Goal: Task Accomplishment & Management: Complete application form

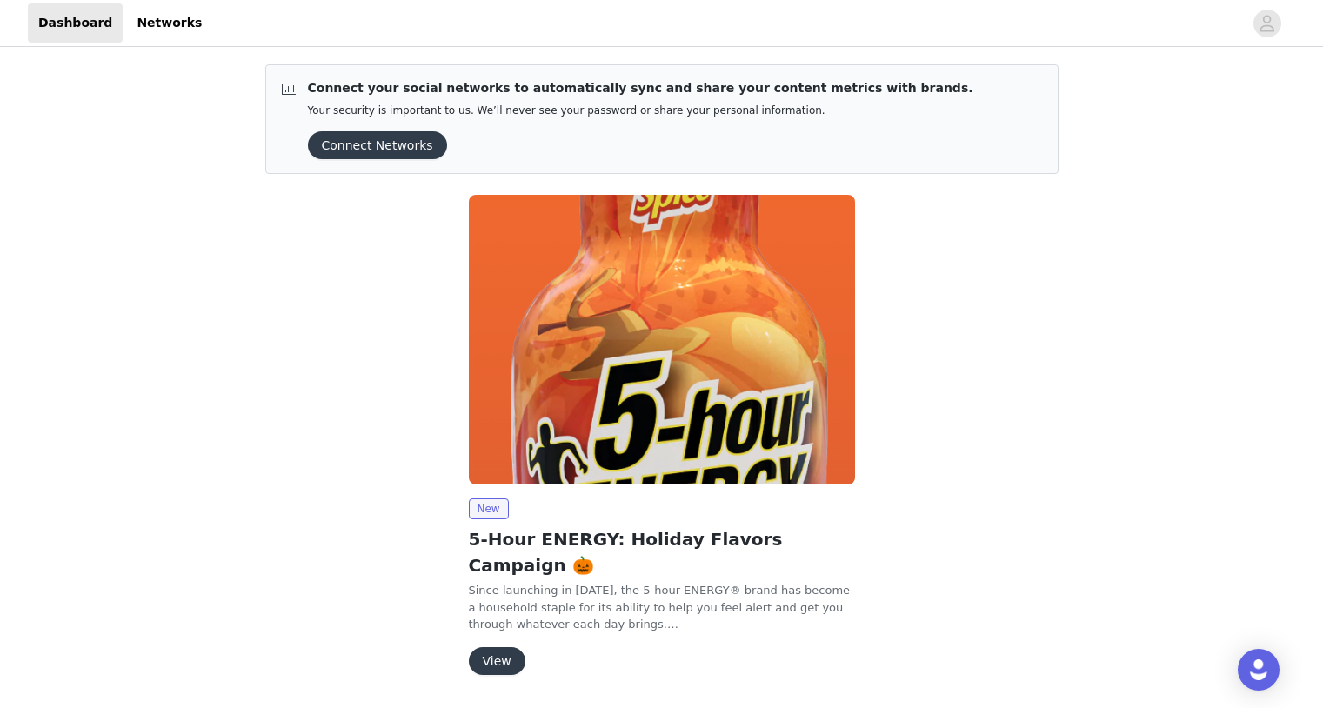
scroll to position [28, 0]
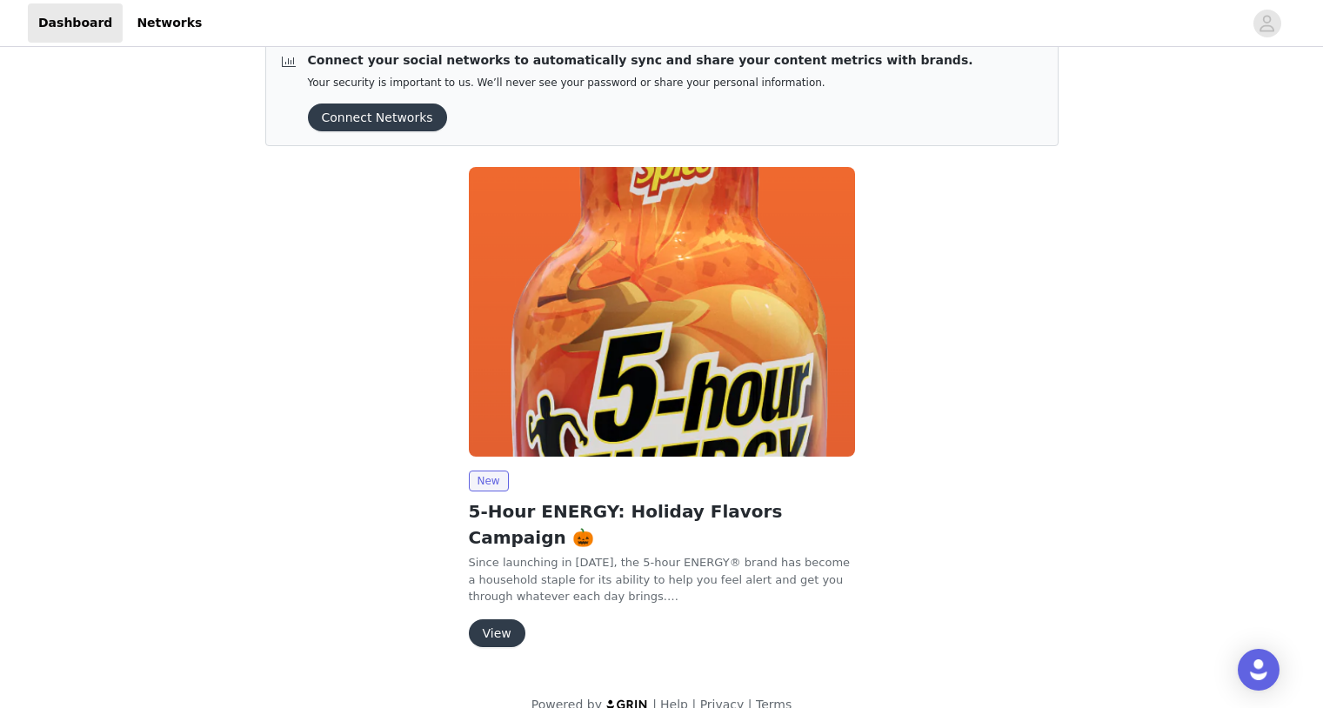
click at [487, 620] on button "View" at bounding box center [497, 634] width 57 height 28
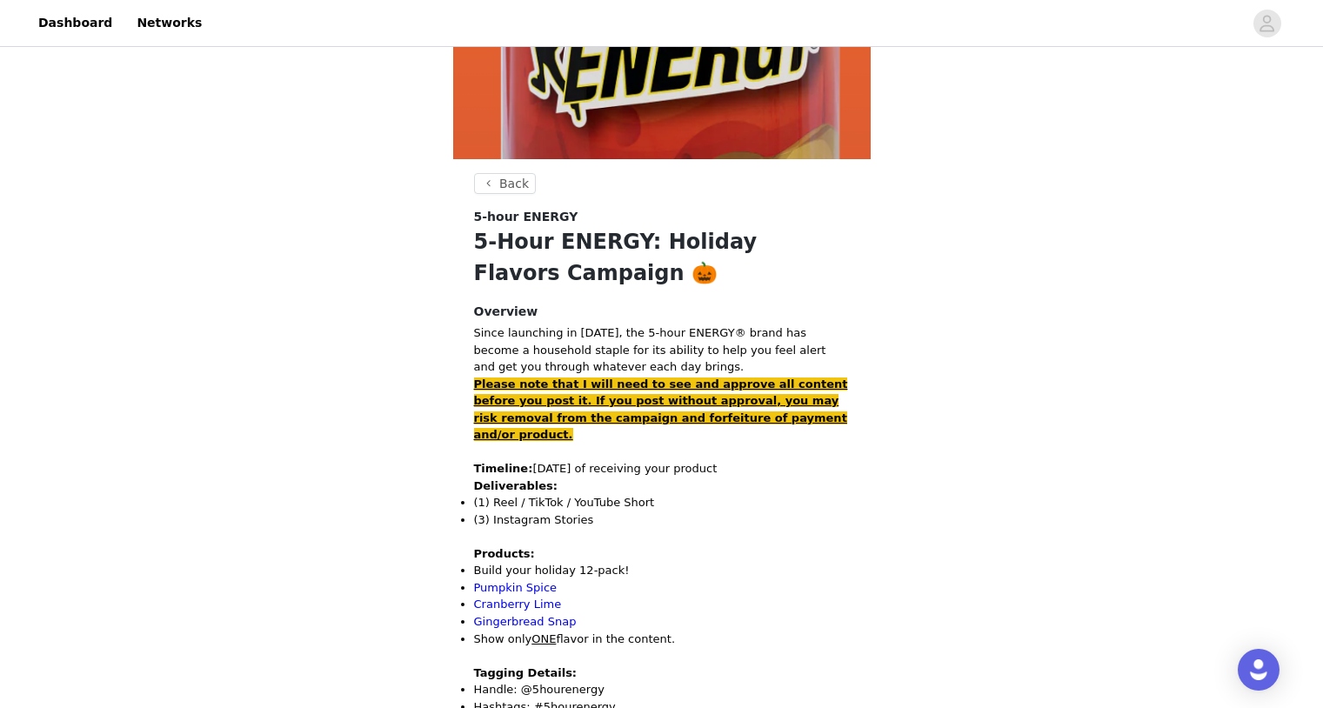
scroll to position [467, 0]
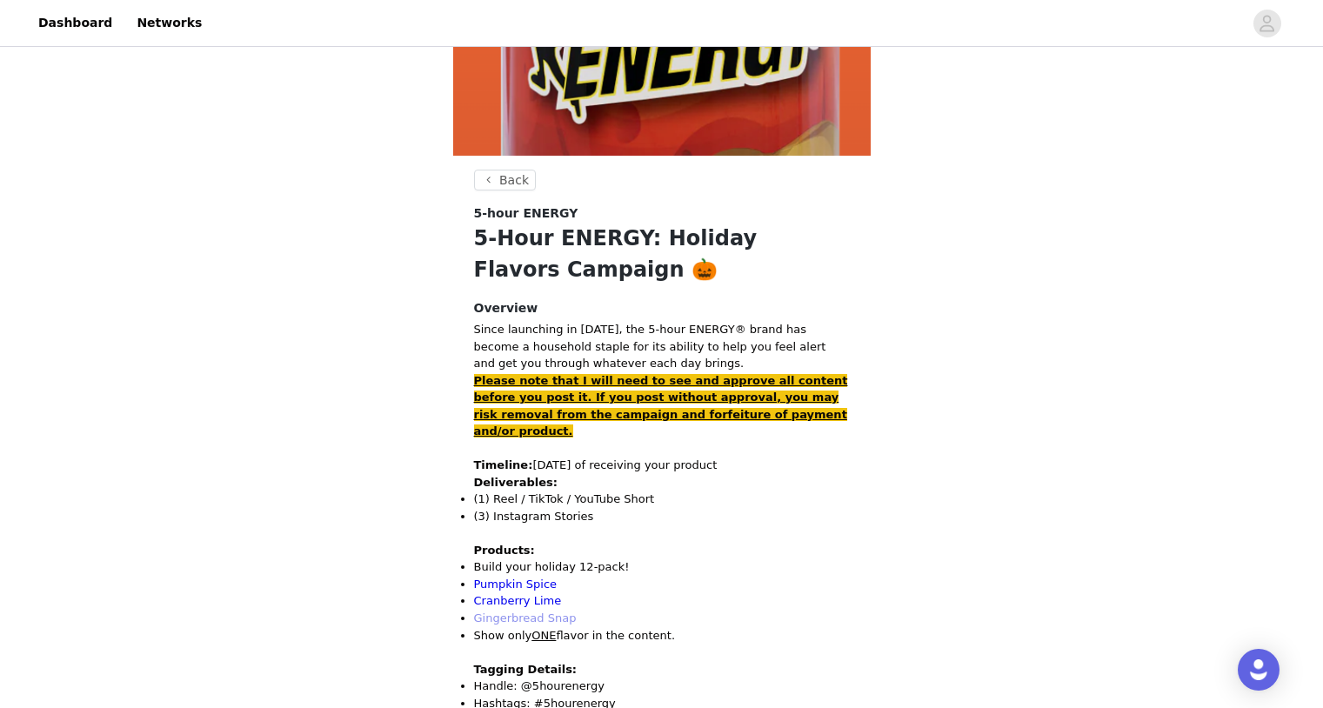
click at [514, 612] on link "Gingerbread Snap" at bounding box center [525, 618] width 103 height 13
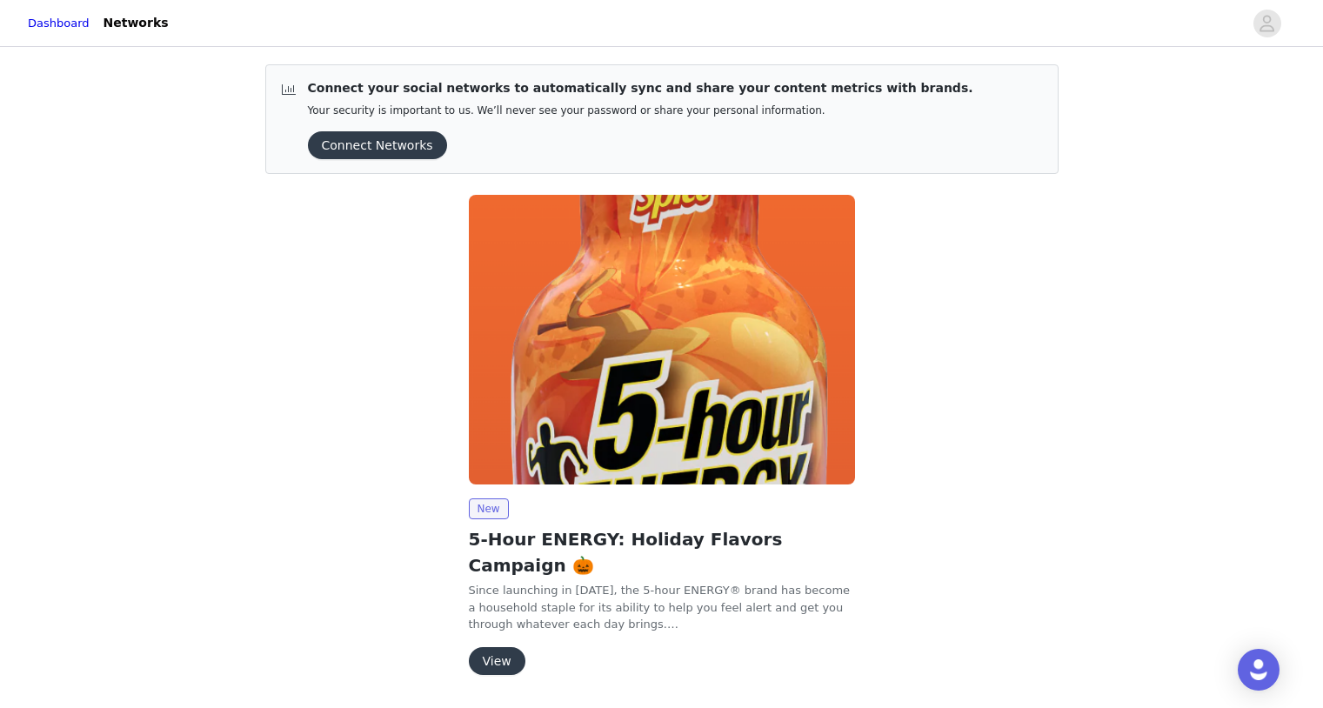
scroll to position [28, 0]
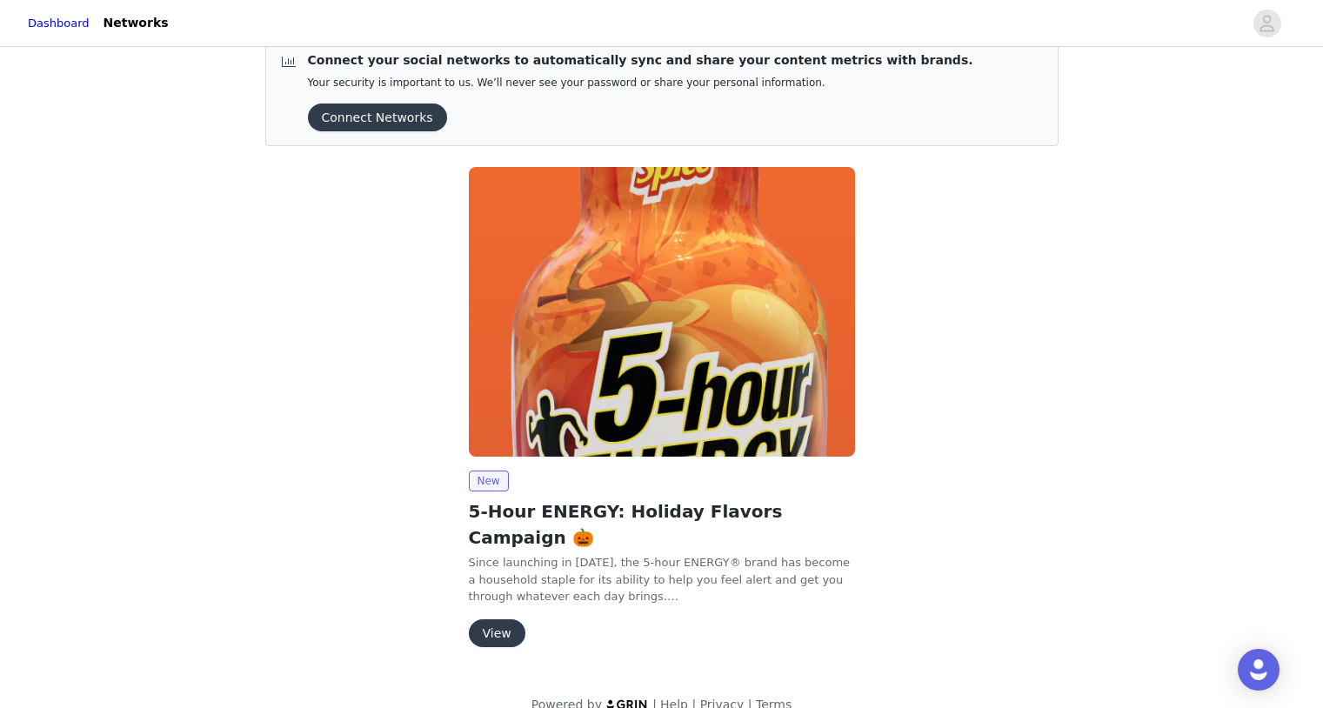
click at [486, 620] on button "View" at bounding box center [497, 634] width 57 height 28
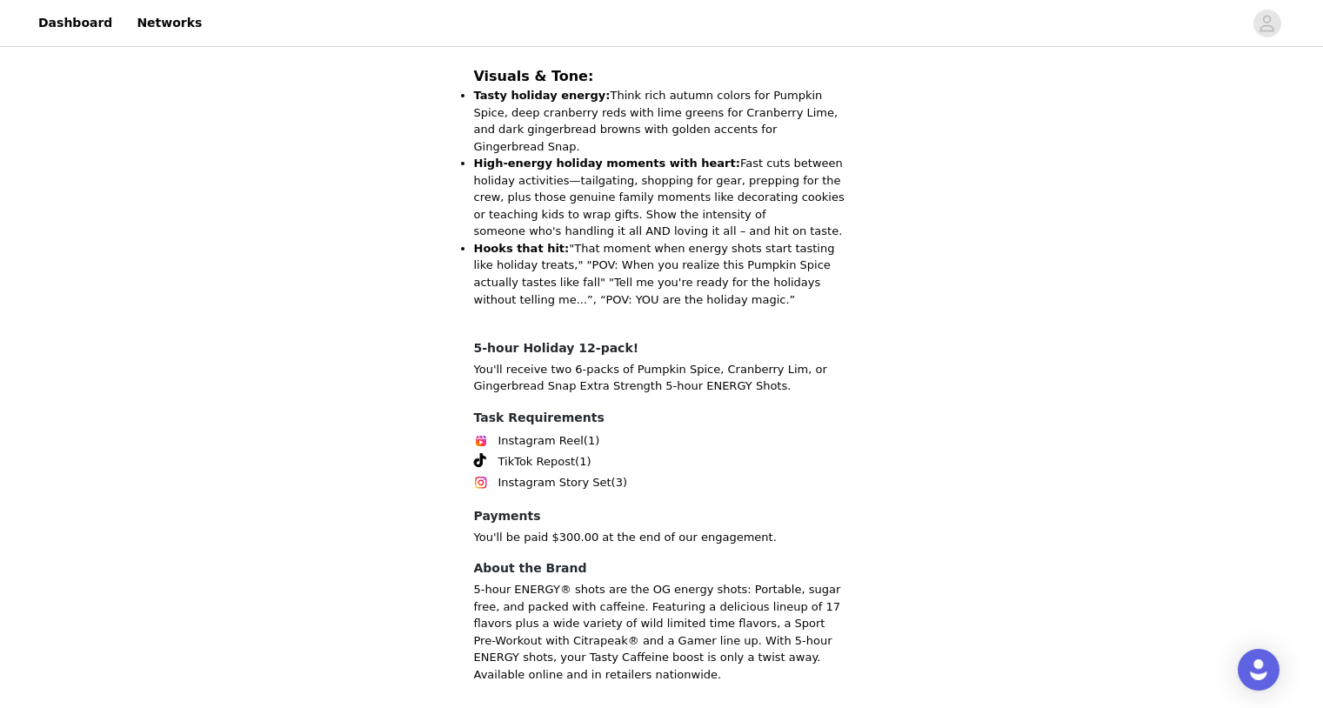
scroll to position [1960, 0]
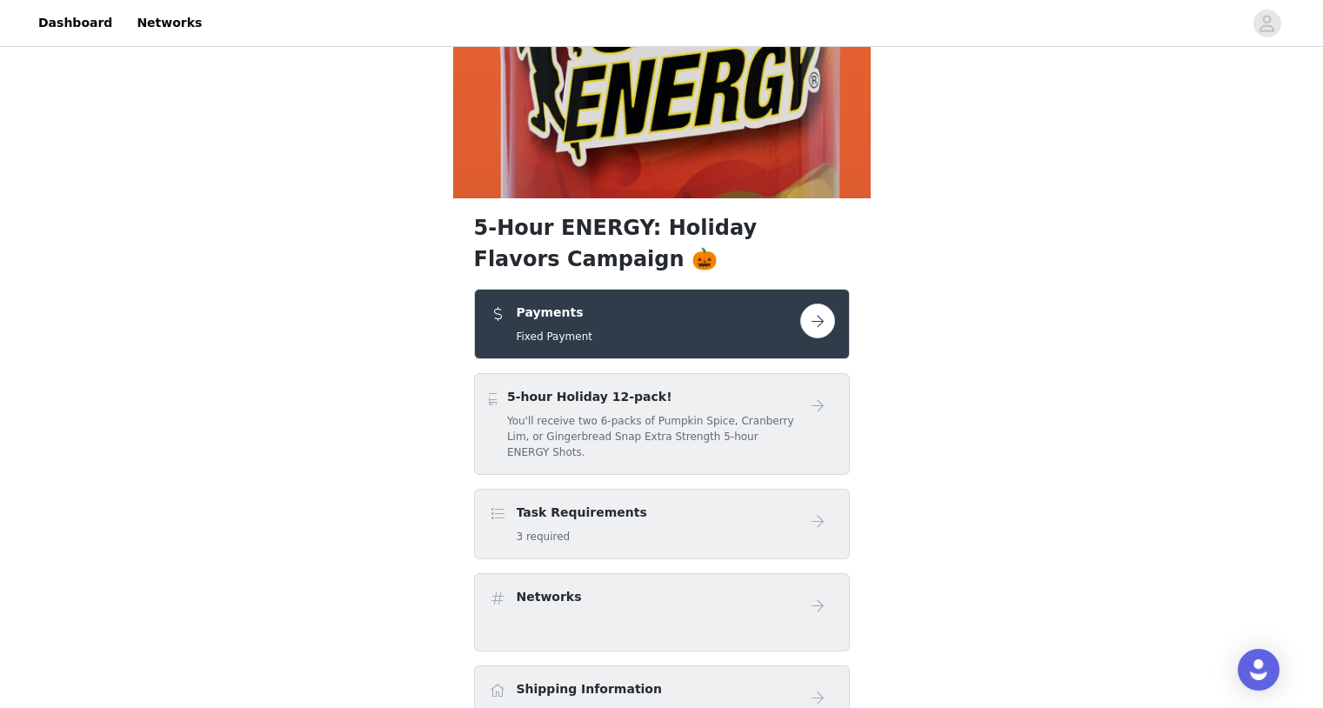
scroll to position [442, 0]
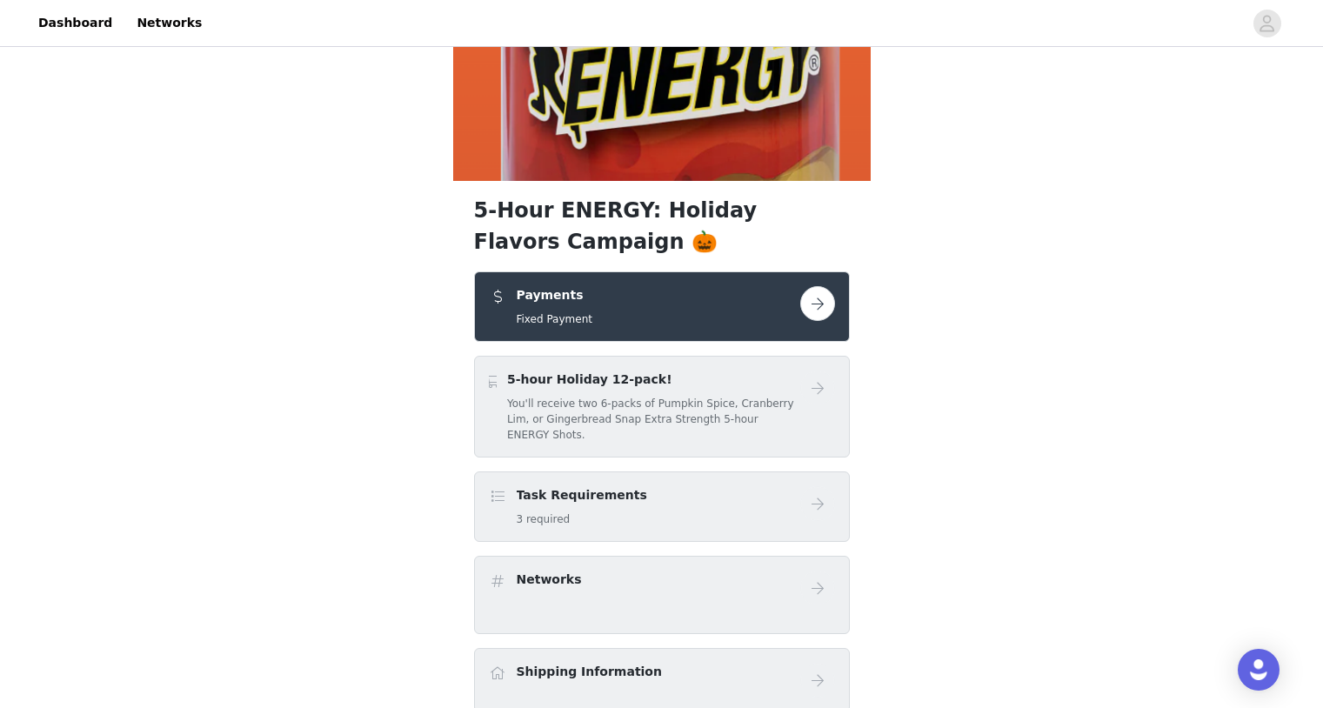
click at [642, 490] on div "Task Requirements 3 required" at bounding box center [645, 506] width 312 height 41
click at [825, 306] on button "button" at bounding box center [818, 303] width 35 height 35
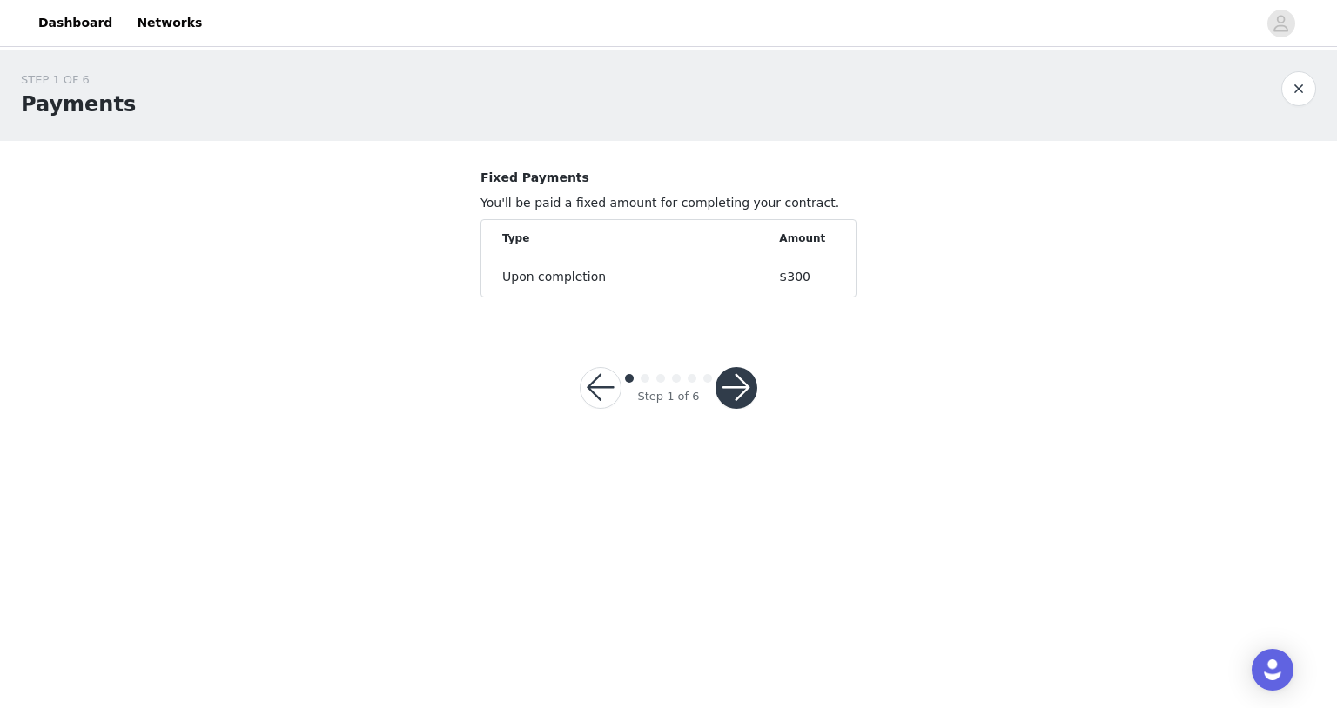
click at [743, 391] on button "button" at bounding box center [736, 388] width 42 height 42
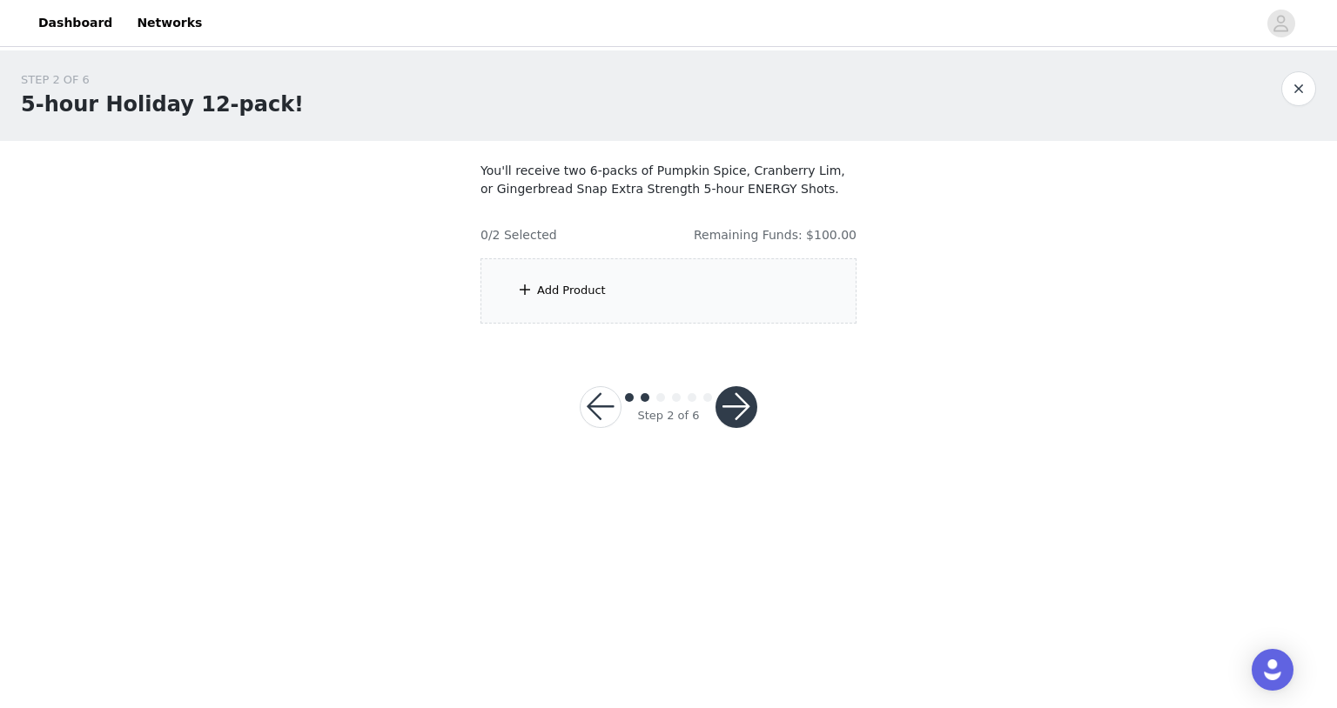
click at [566, 299] on div "Add Product" at bounding box center [668, 290] width 376 height 65
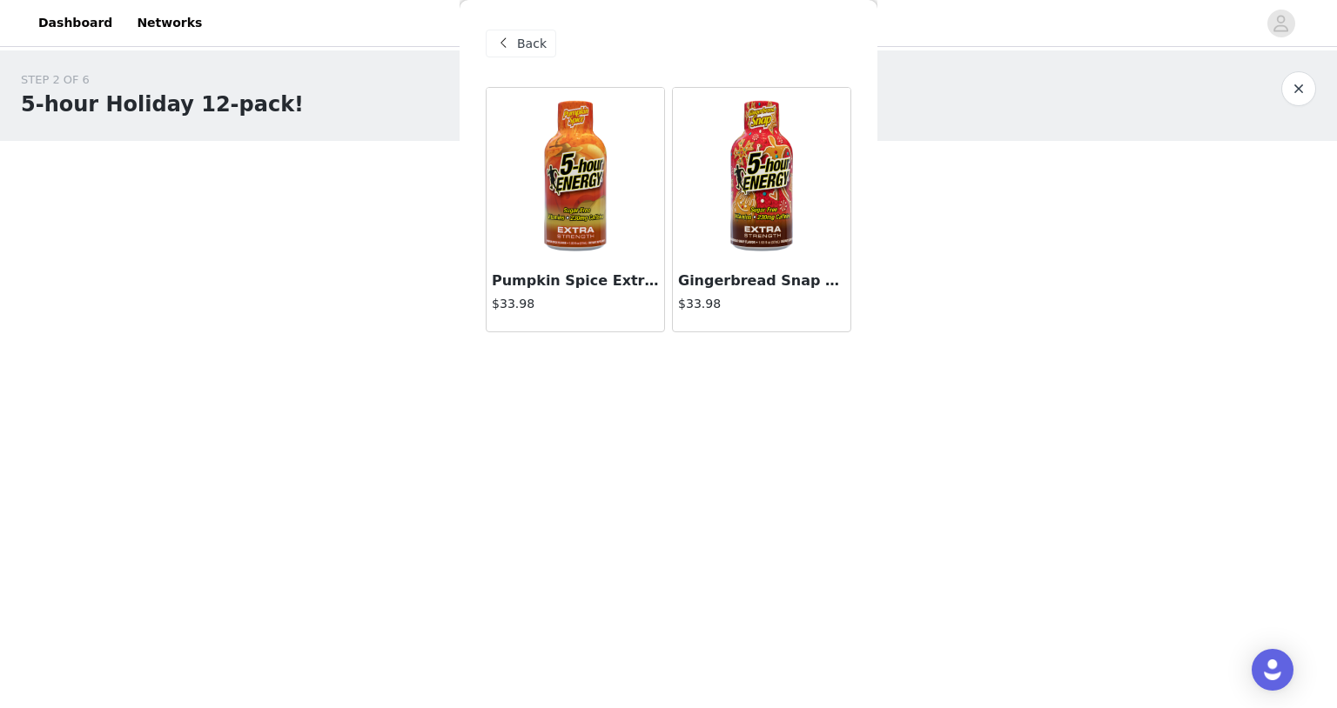
click at [741, 217] on img at bounding box center [761, 175] width 174 height 174
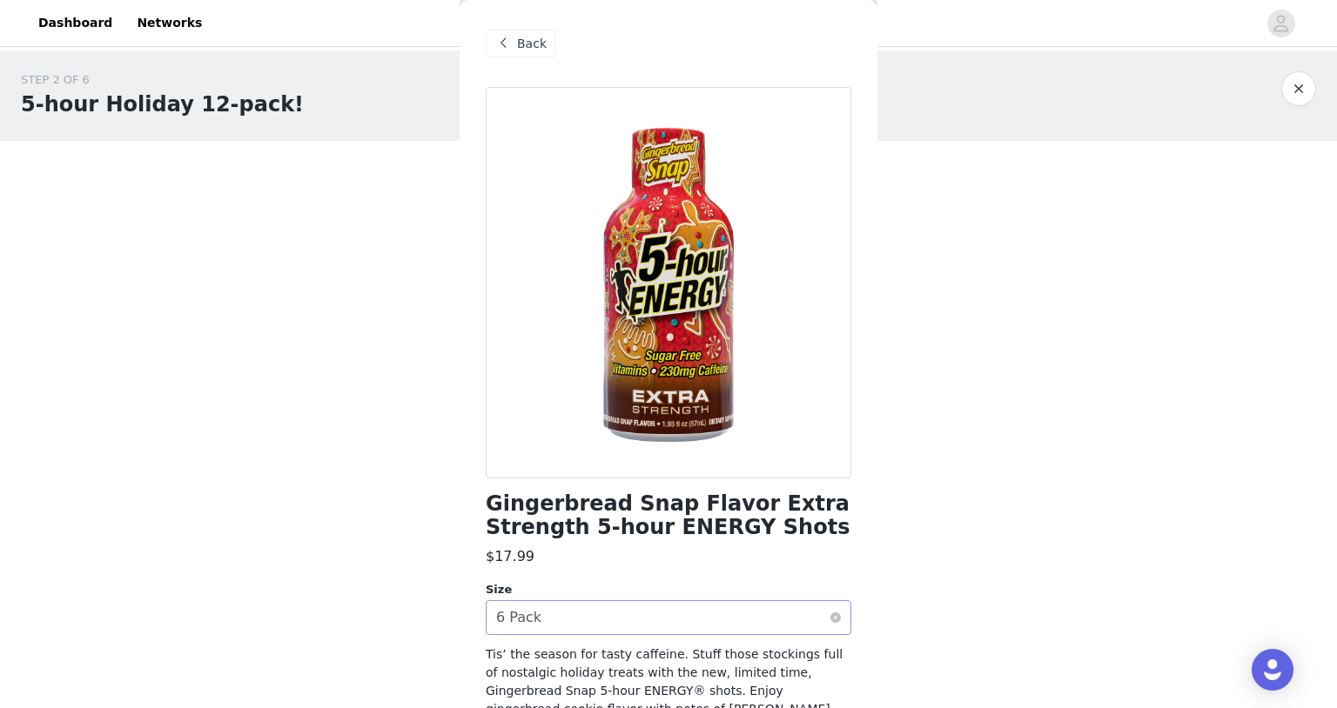
click at [653, 611] on div "Select size 6 Pack" at bounding box center [662, 617] width 333 height 33
click at [667, 580] on div "Gingerbread Snap Flavor Extra Strength 5-hour ENERGY Shots $17.99 Size Select s…" at bounding box center [668, 467] width 365 height 760
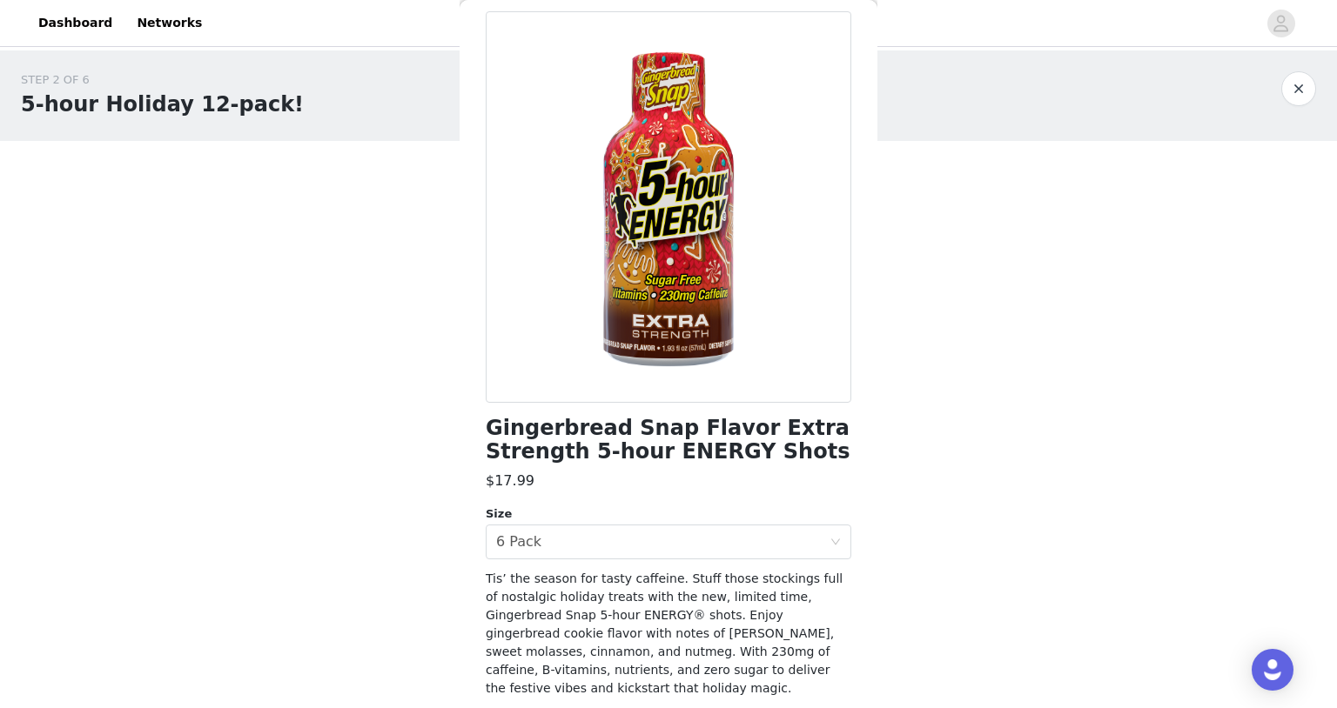
scroll to position [137, 0]
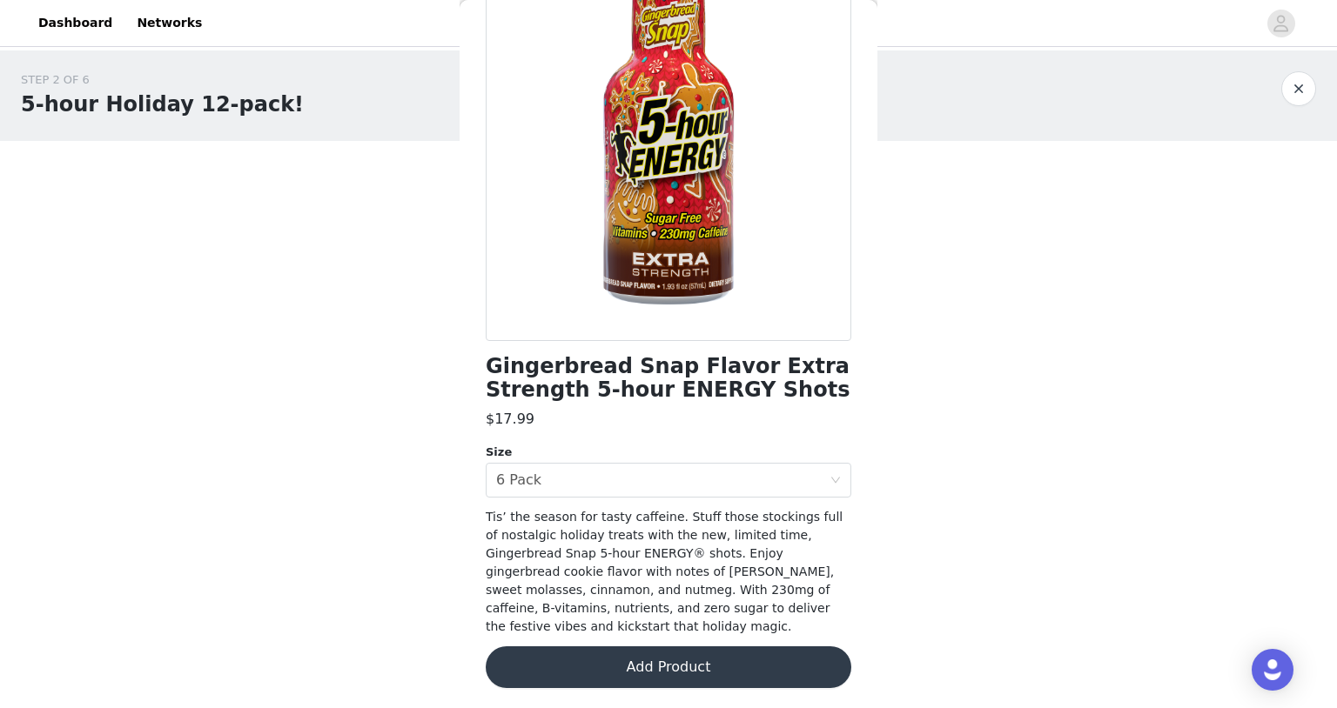
click at [674, 664] on button "Add Product" at bounding box center [668, 668] width 365 height 42
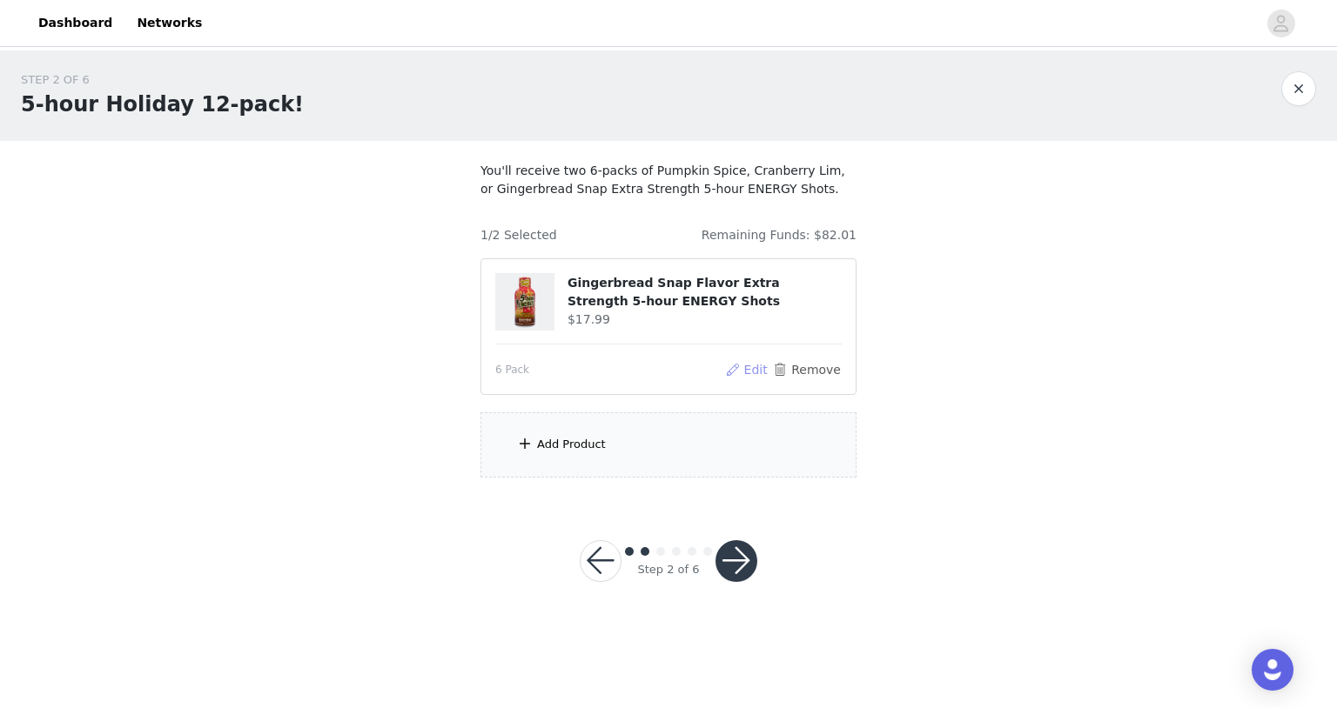
click at [740, 363] on button "Edit" at bounding box center [746, 369] width 44 height 21
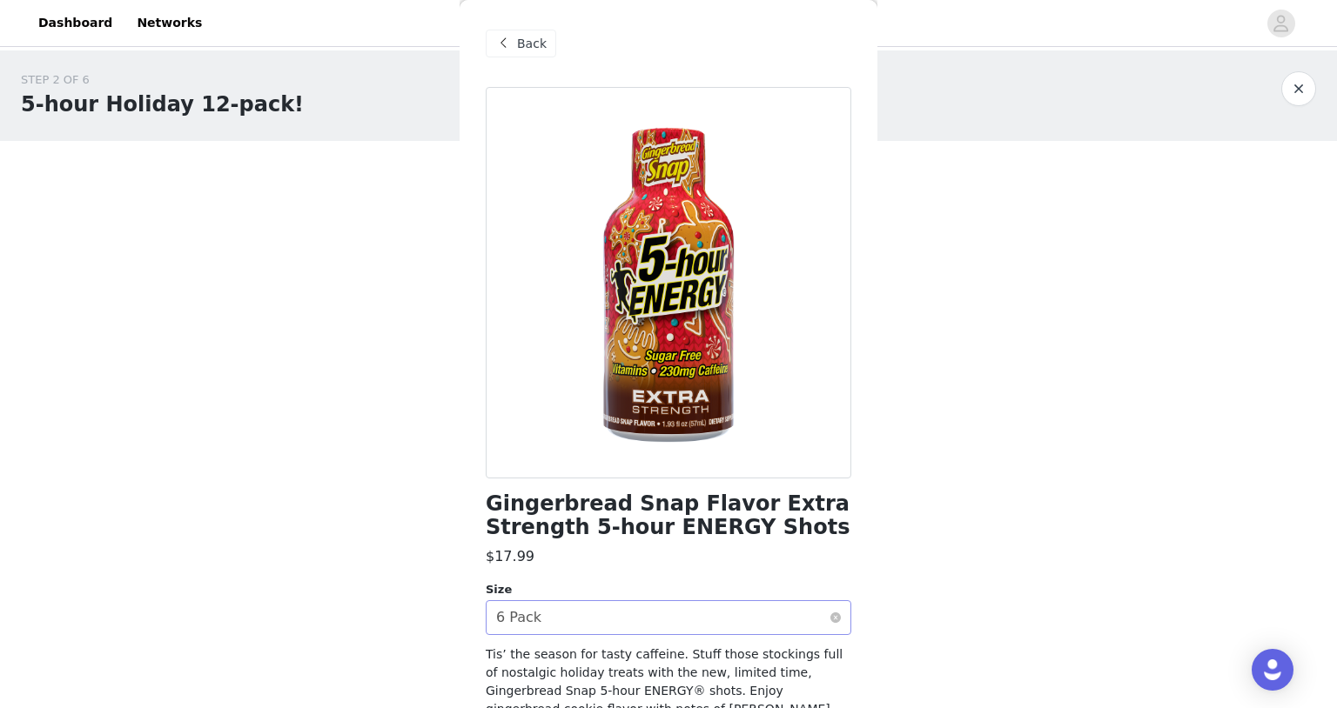
click at [600, 620] on div "Select size 6 Pack" at bounding box center [662, 617] width 333 height 33
click at [546, 553] on div "$17.99" at bounding box center [668, 556] width 365 height 21
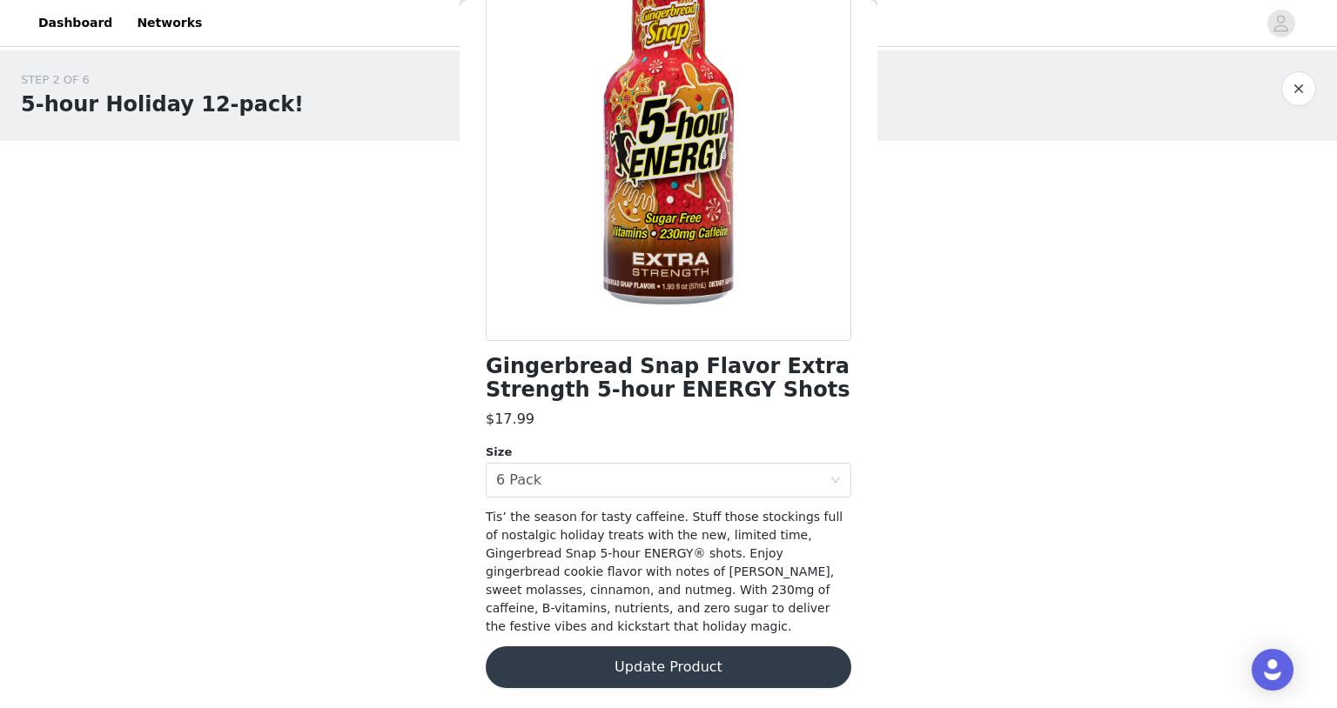
click at [624, 659] on button "Update Product" at bounding box center [668, 668] width 365 height 42
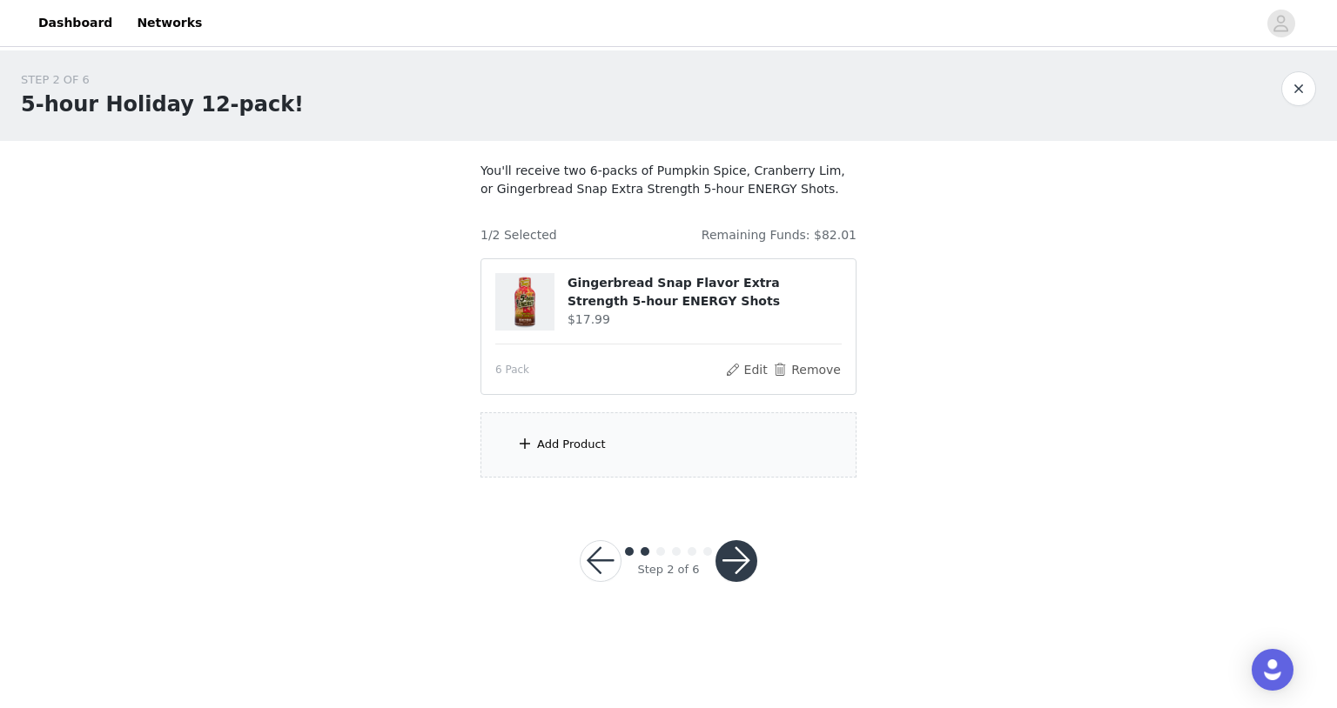
click at [577, 460] on div "Add Product" at bounding box center [668, 444] width 376 height 65
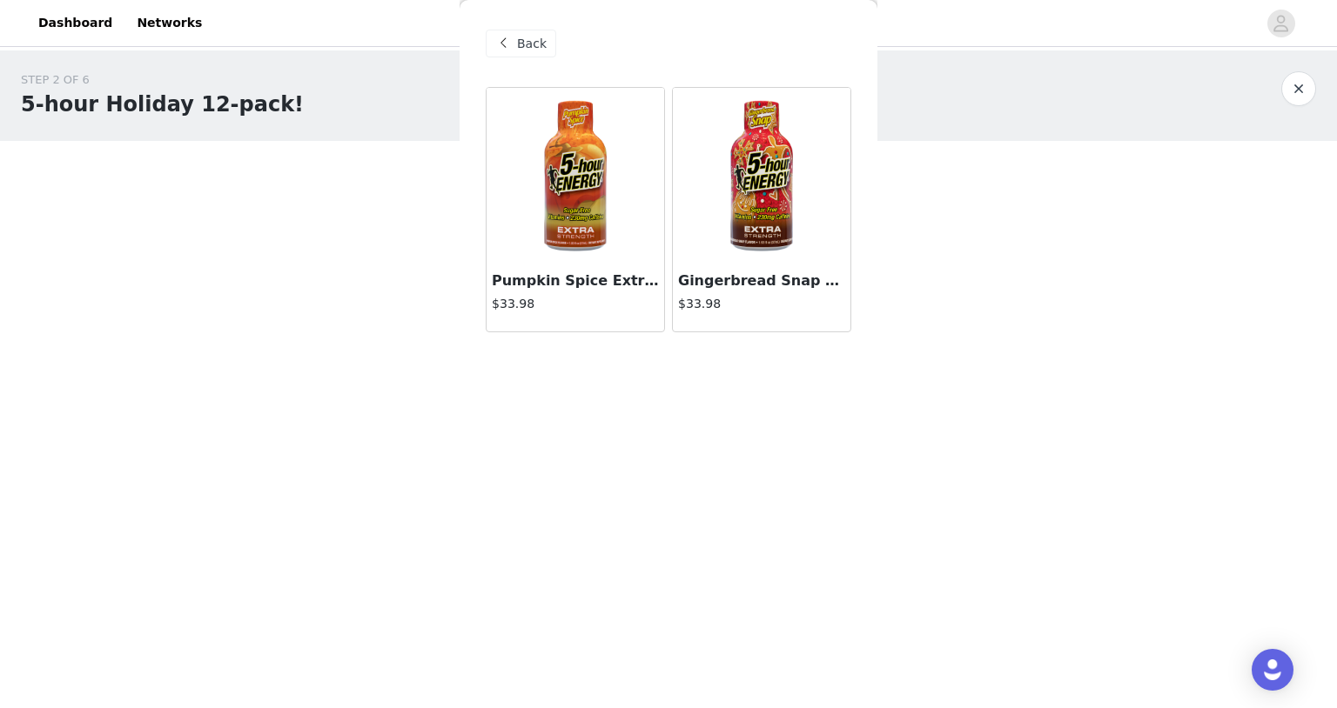
click at [586, 213] on img at bounding box center [575, 175] width 174 height 174
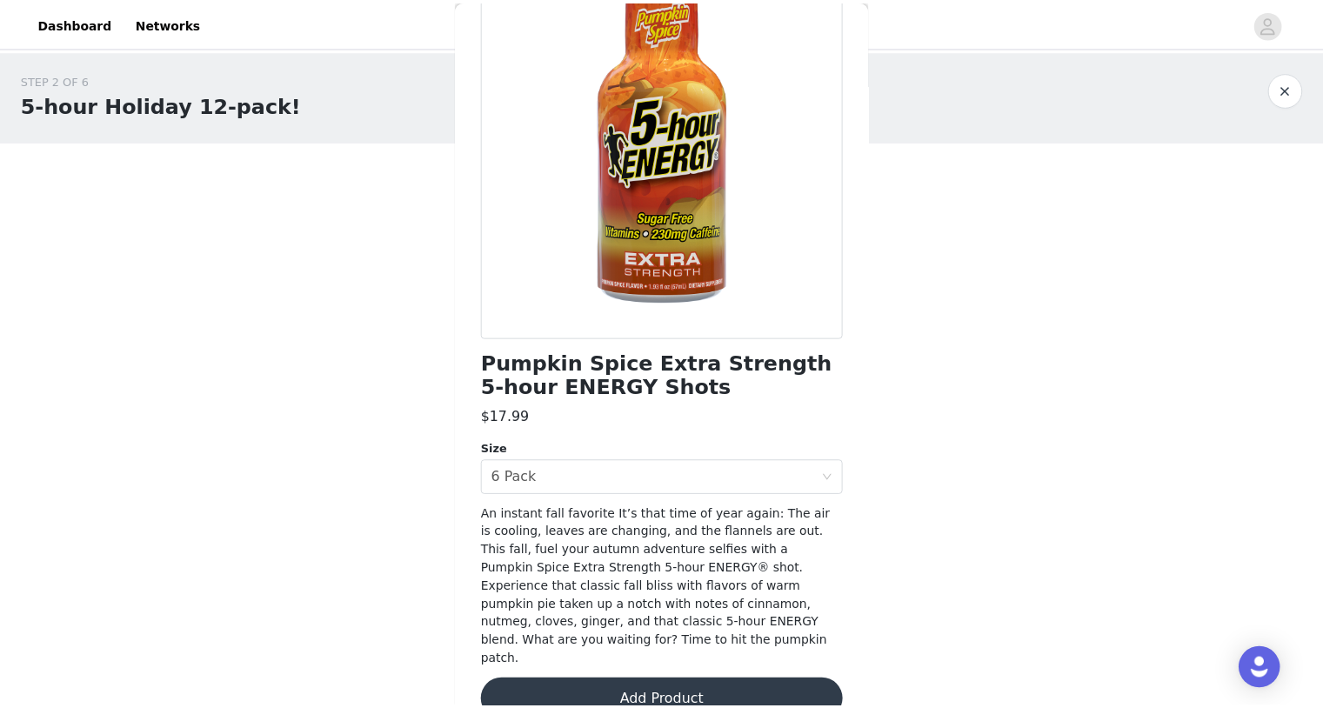
scroll to position [156, 0]
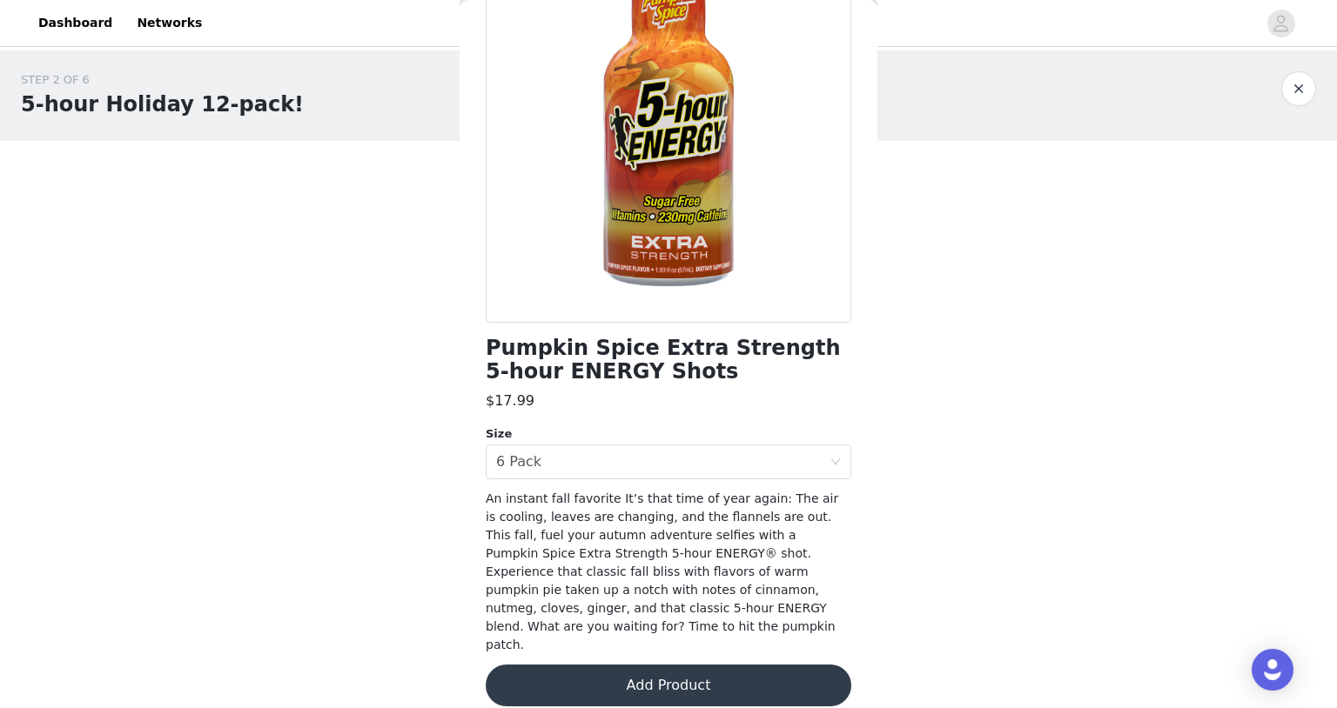
click at [681, 665] on button "Add Product" at bounding box center [668, 686] width 365 height 42
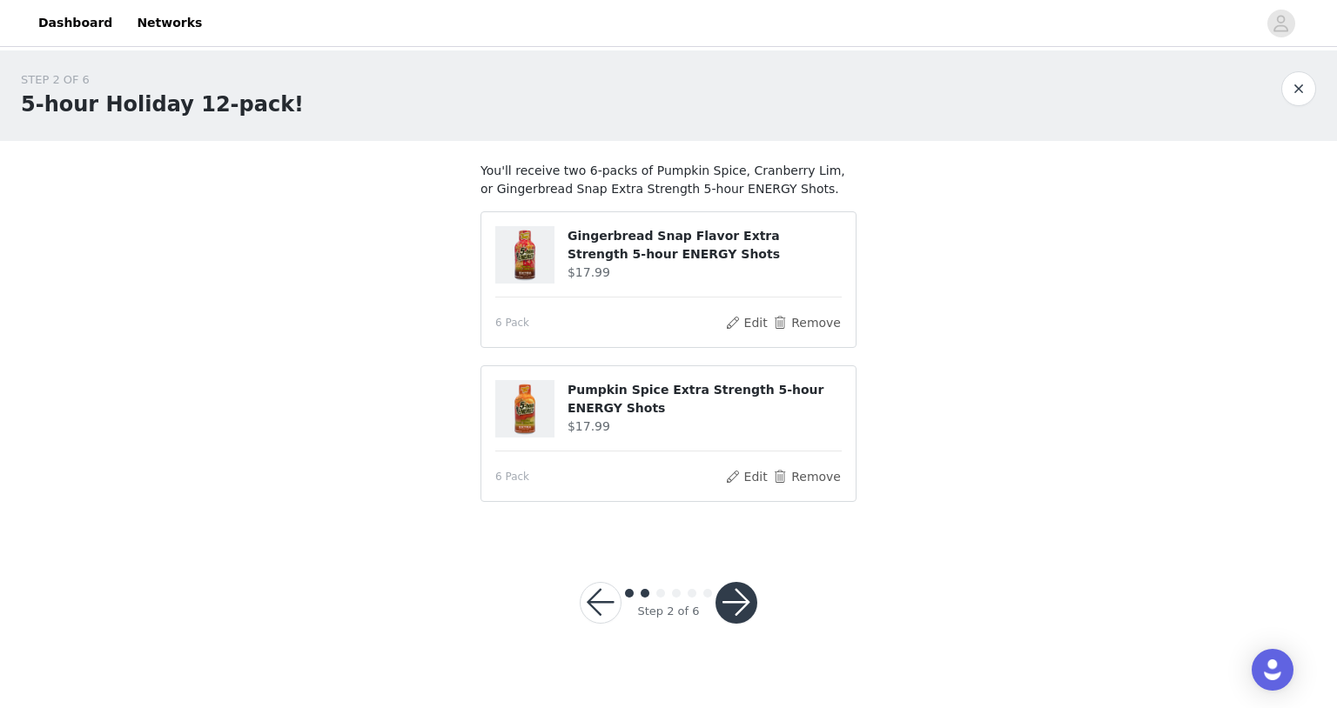
click at [728, 595] on button "button" at bounding box center [736, 603] width 42 height 42
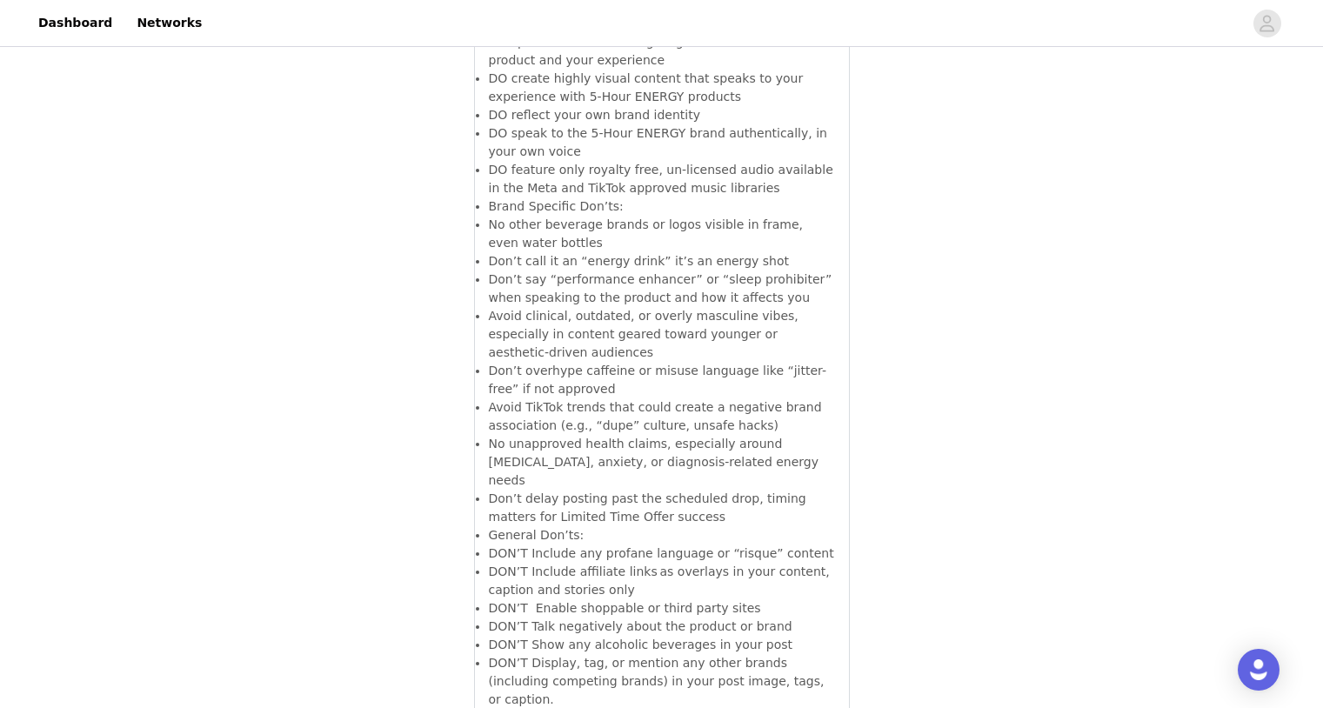
scroll to position [19625, 0]
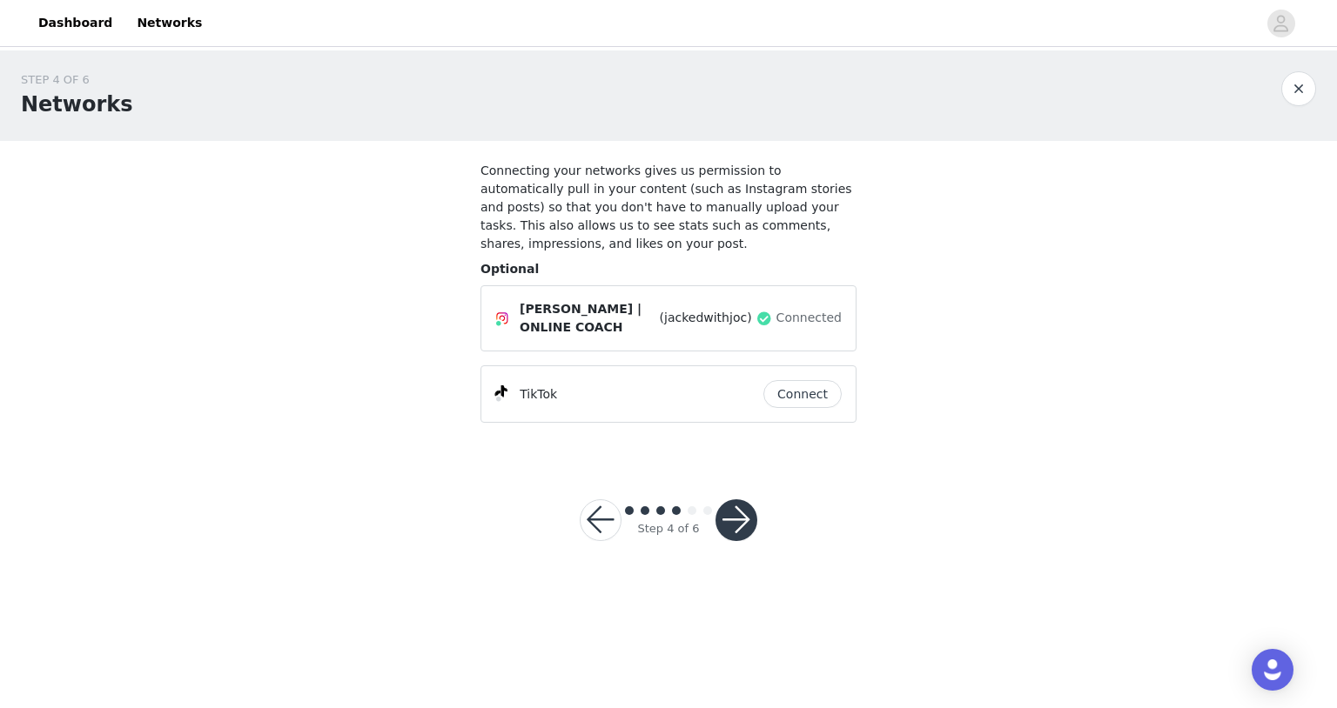
click at [801, 396] on button "Connect" at bounding box center [802, 394] width 78 height 28
click at [727, 506] on button "button" at bounding box center [736, 520] width 42 height 42
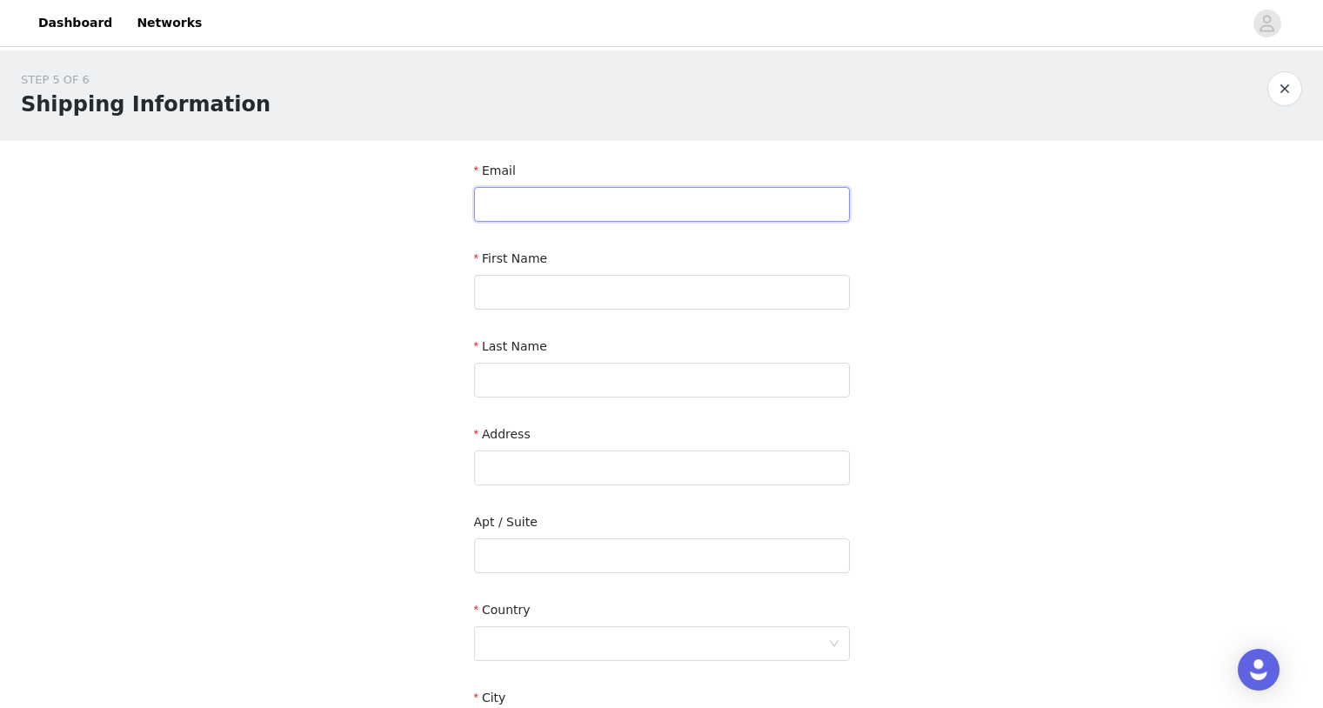
click at [613, 200] on input "text" at bounding box center [662, 204] width 376 height 35
type input "[EMAIL_ADDRESS][DOMAIN_NAME]"
type input "Jocqui"
type input "[PERSON_NAME]"
type input "123 Wilderness Trail"
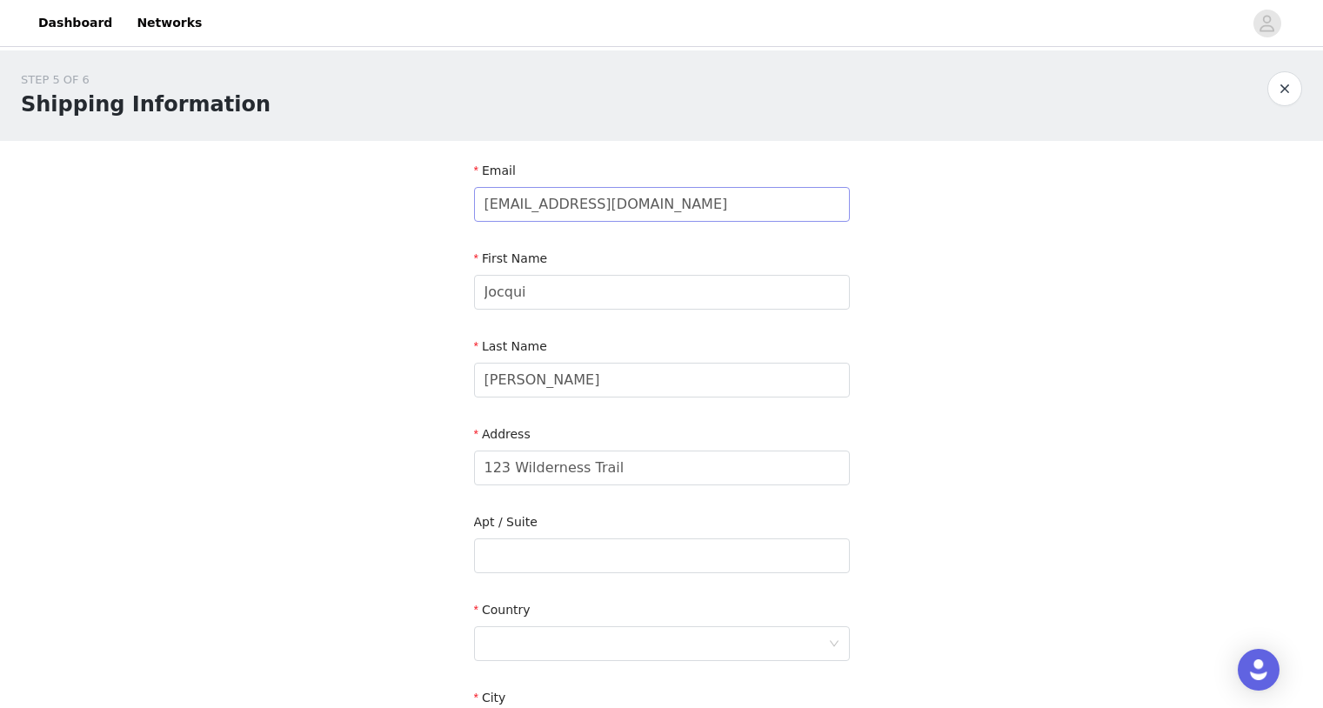
type input "Mesquite"
type input "75149"
type input "9725138742"
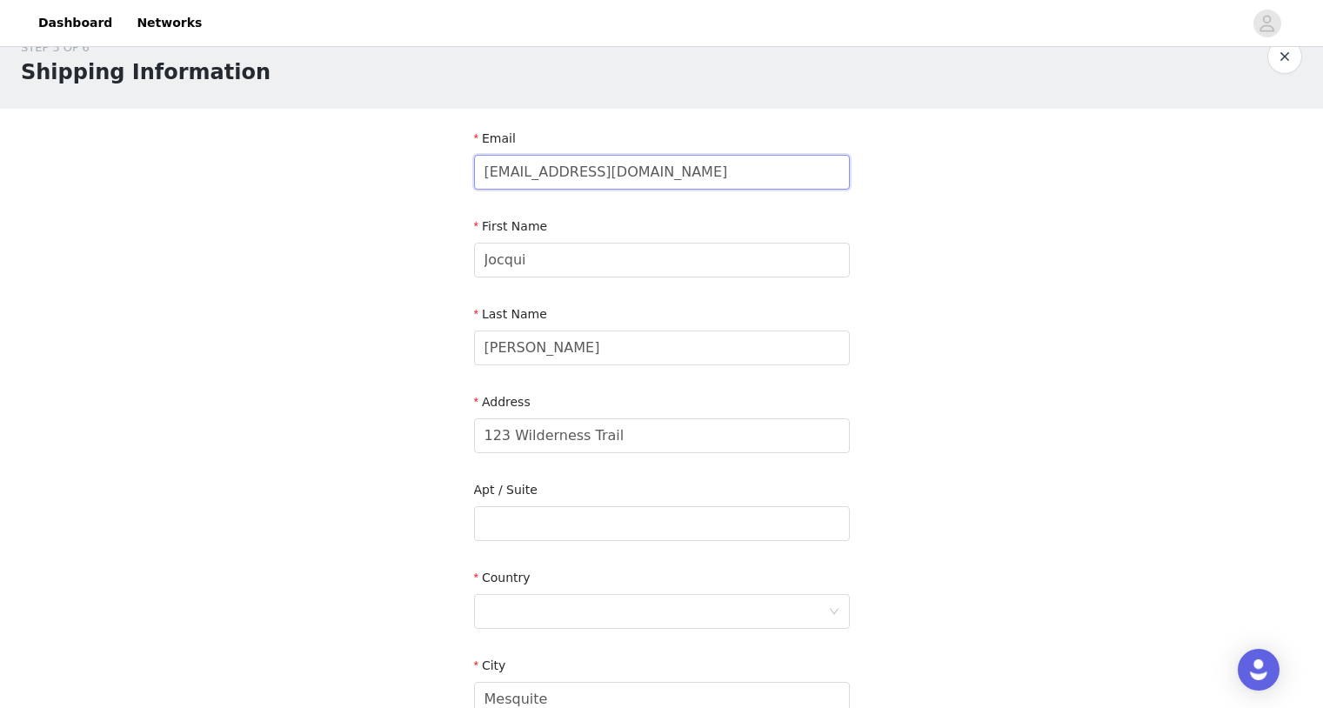
scroll to position [117, 0]
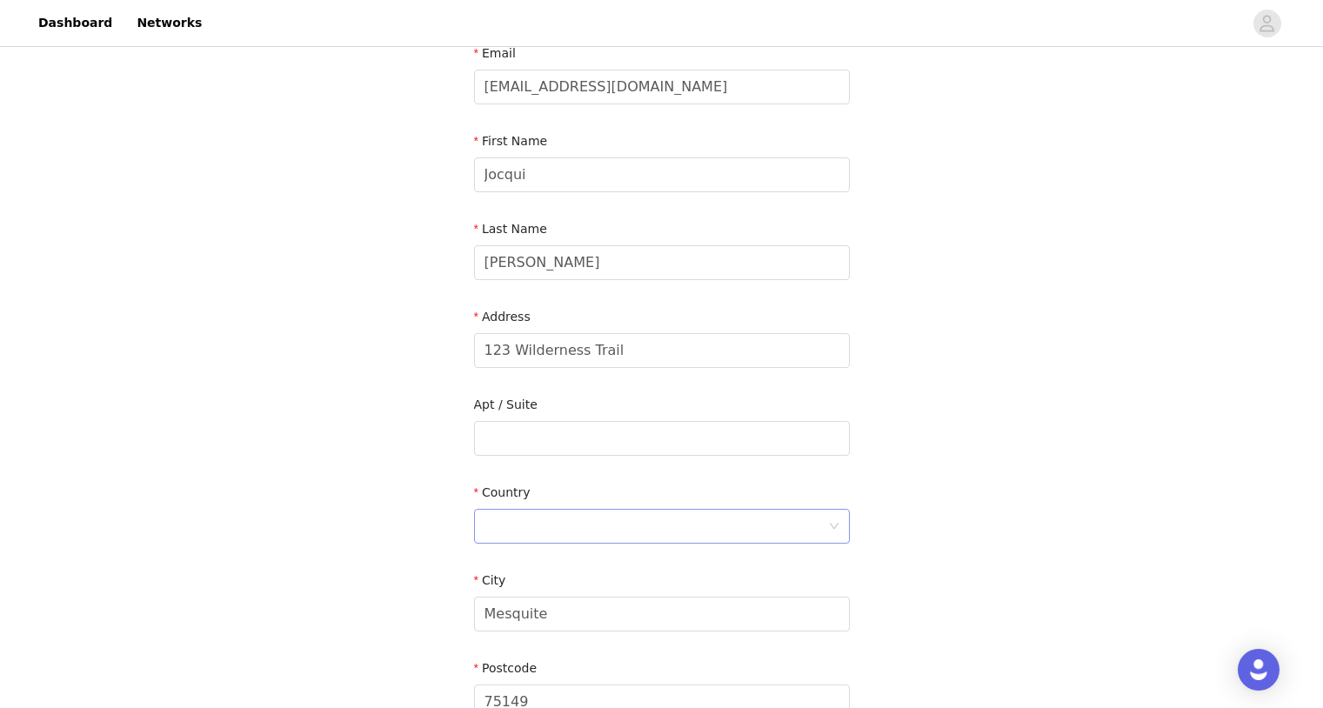
click at [624, 527] on div at bounding box center [657, 526] width 344 height 33
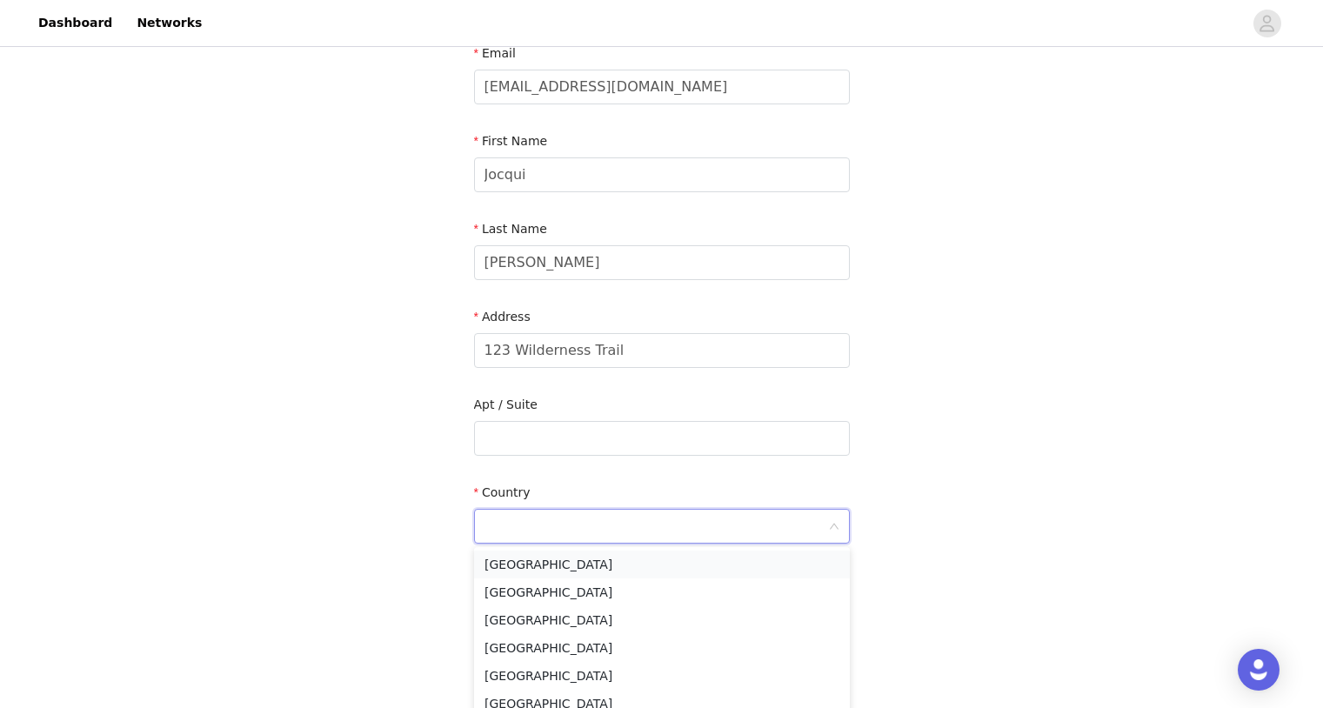
click at [549, 566] on li "[GEOGRAPHIC_DATA]" at bounding box center [662, 565] width 376 height 28
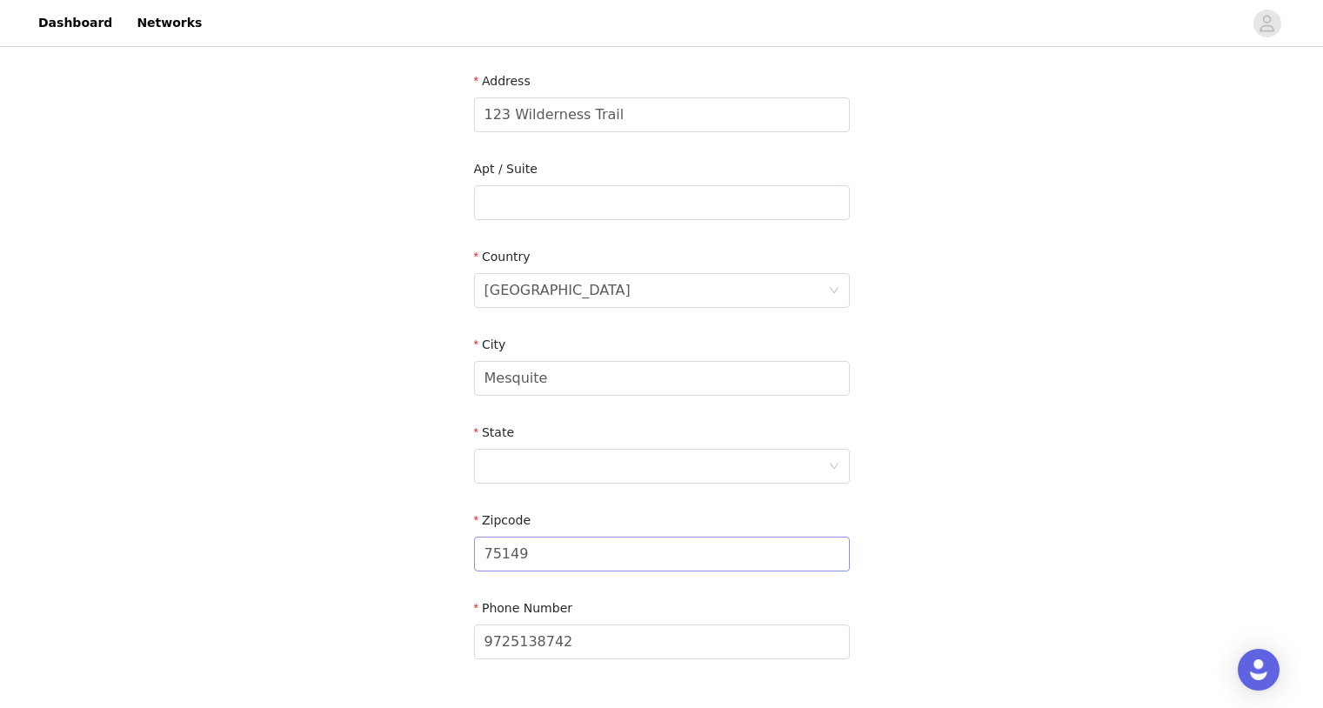
scroll to position [354, 0]
click at [753, 477] on div at bounding box center [657, 465] width 344 height 33
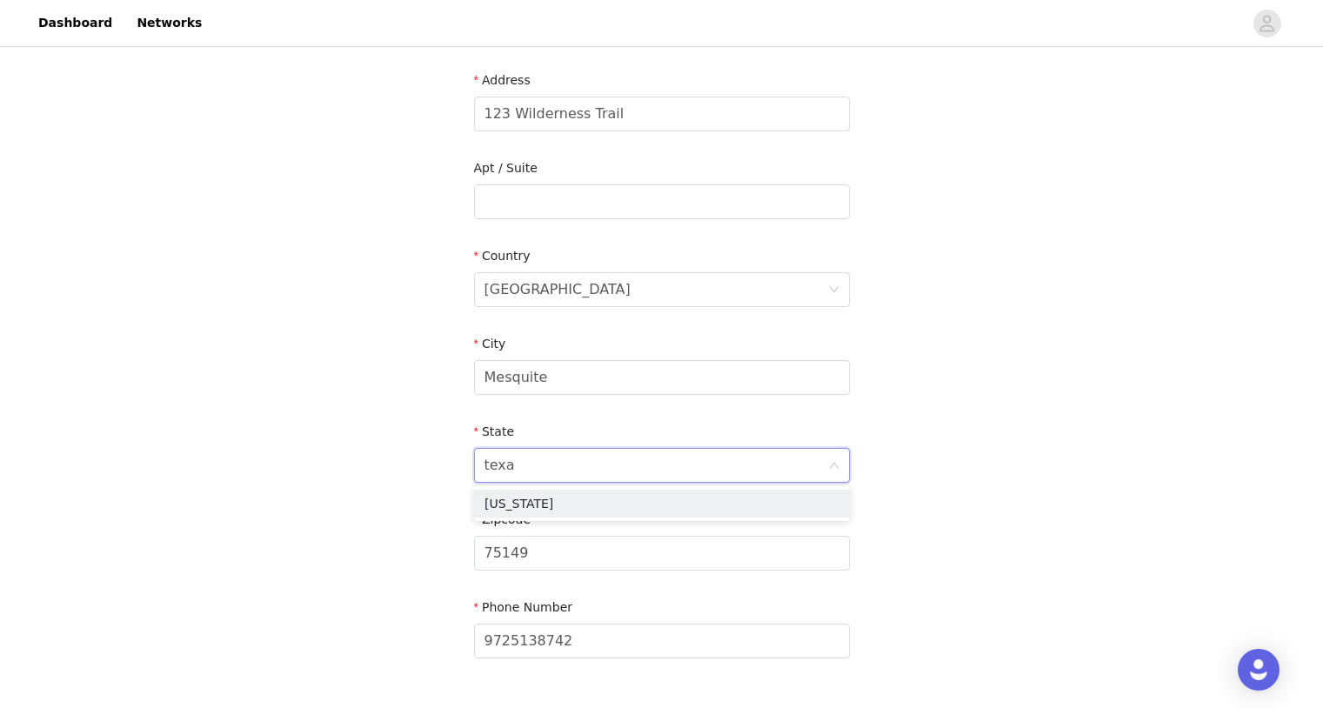
type input "[US_STATE]"
click at [623, 513] on li "[US_STATE]" at bounding box center [662, 504] width 376 height 28
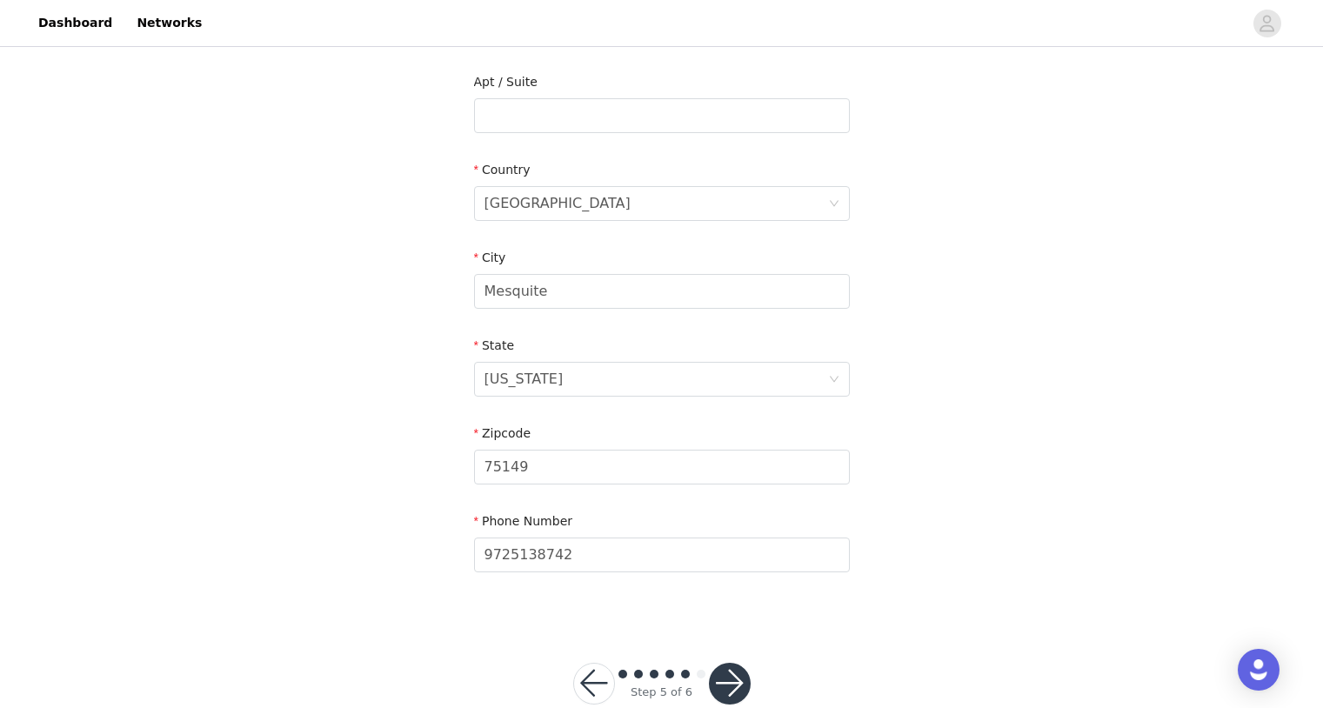
scroll to position [478, 0]
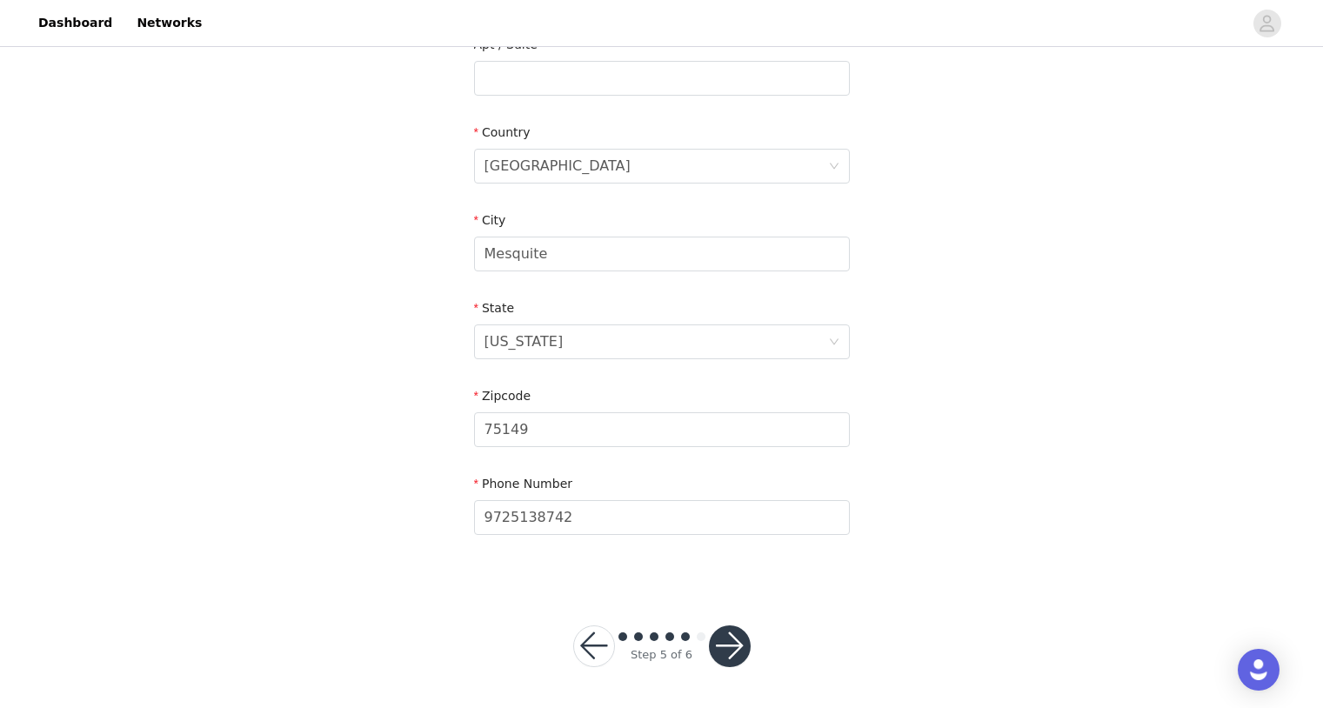
click at [720, 635] on button "button" at bounding box center [730, 647] width 42 height 42
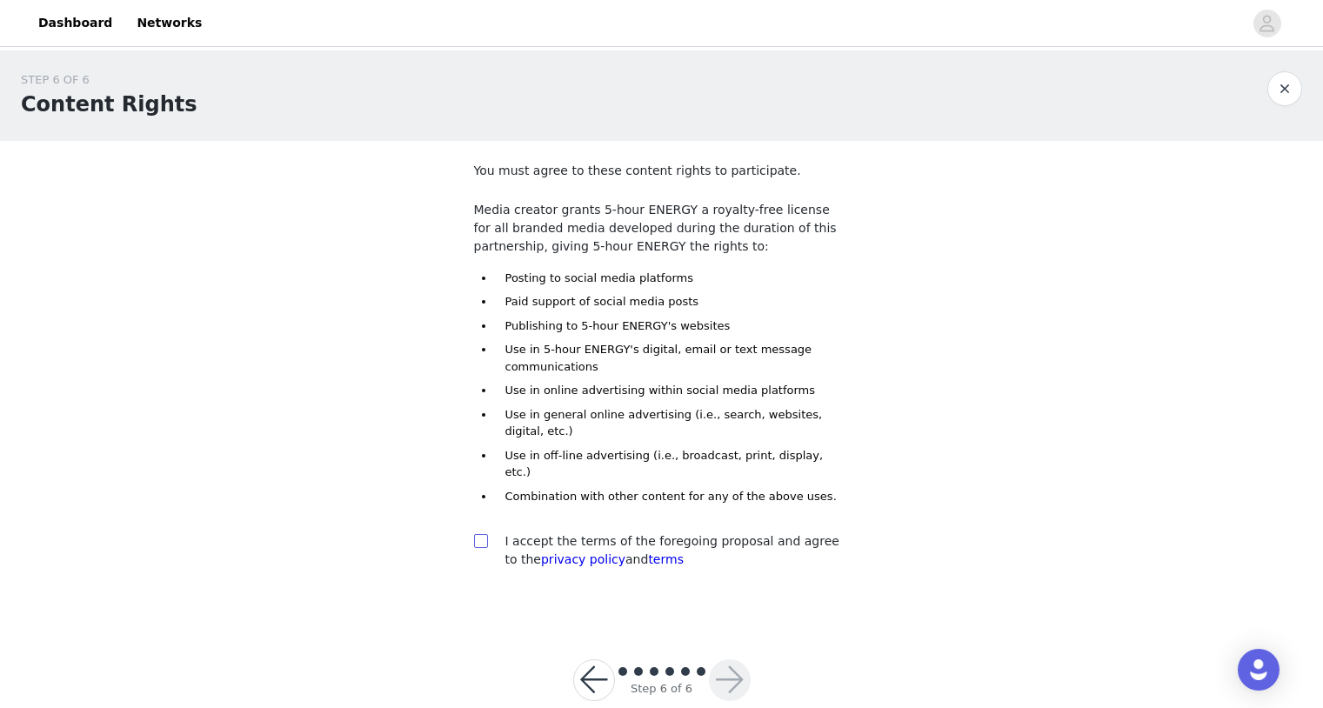
click at [482, 534] on input "checkbox" at bounding box center [480, 540] width 12 height 12
checkbox input "true"
click at [734, 660] on button "button" at bounding box center [730, 681] width 42 height 42
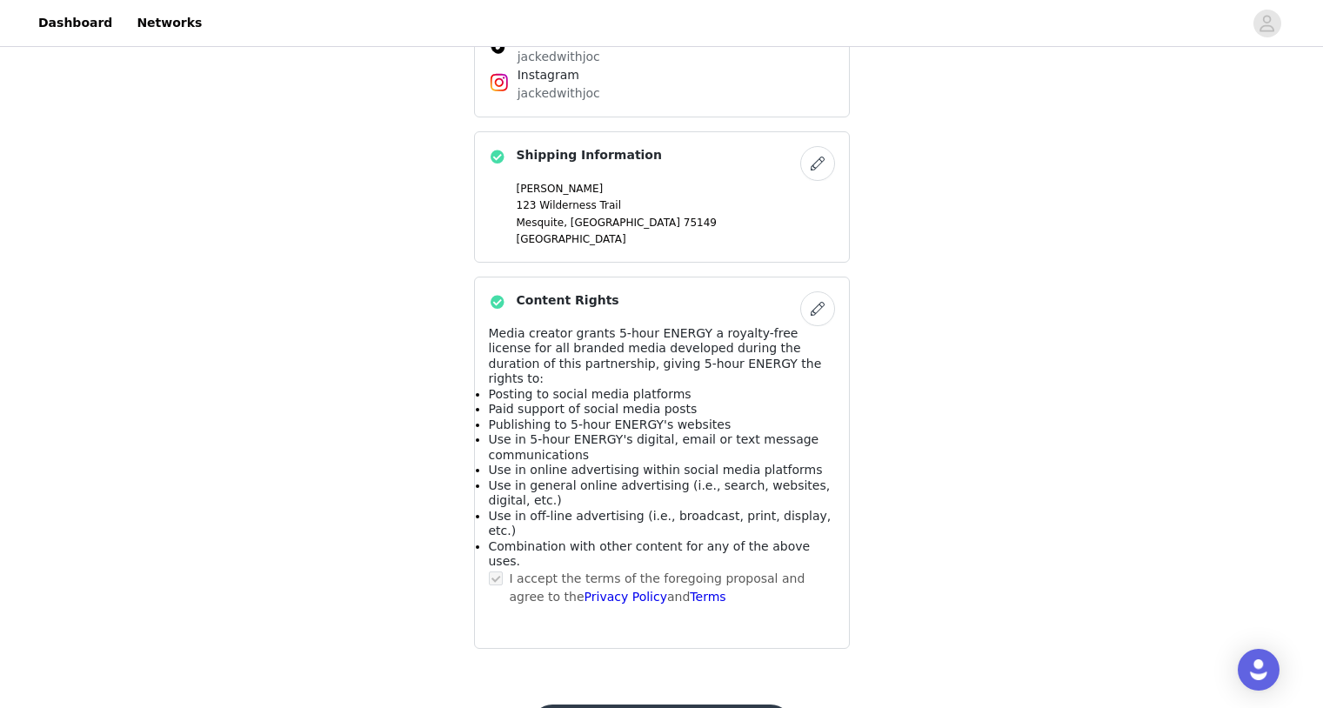
scroll to position [1257, 0]
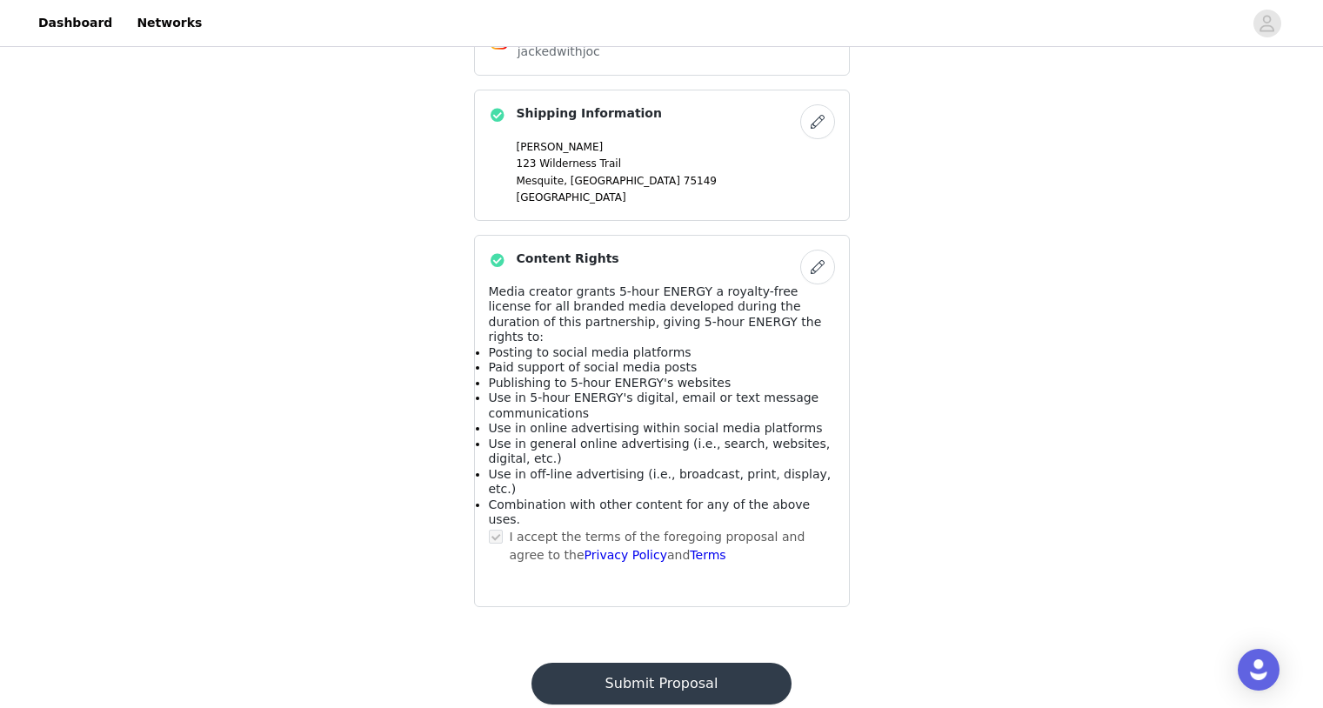
click at [727, 663] on button "Submit Proposal" at bounding box center [662, 684] width 260 height 42
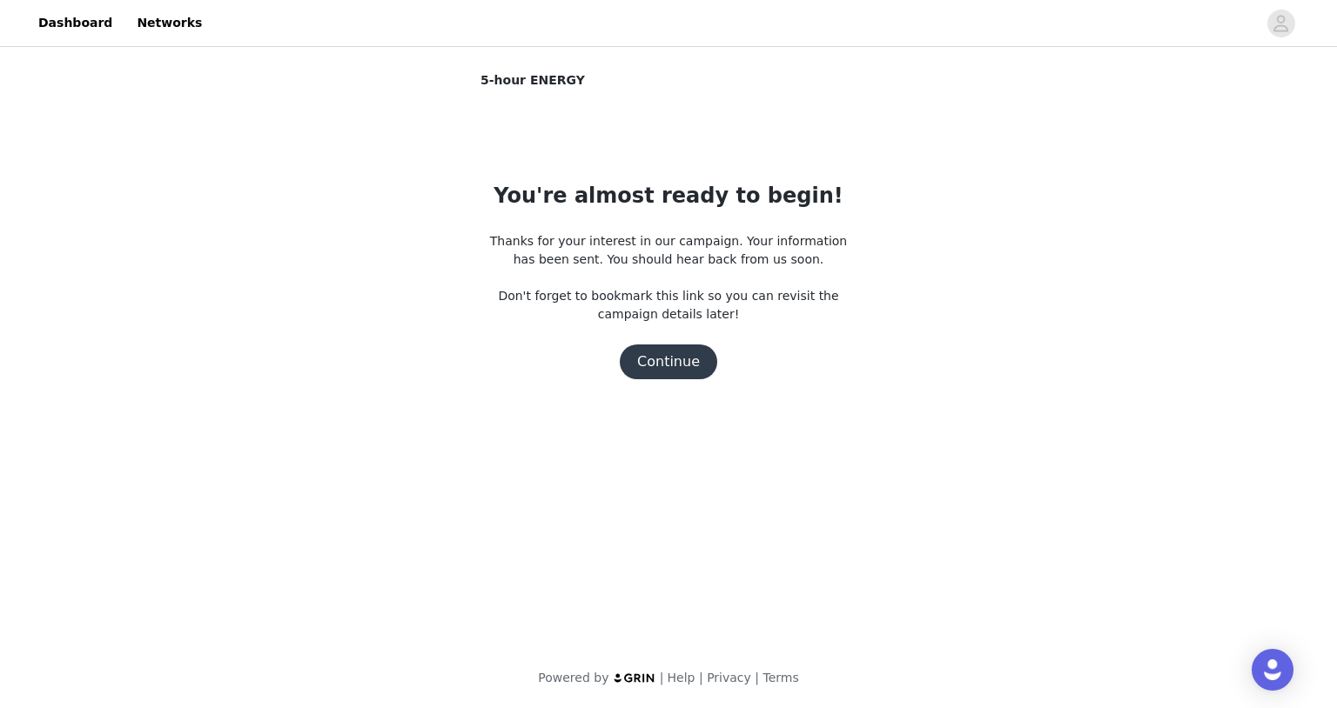
click at [692, 357] on button "Continue" at bounding box center [668, 362] width 97 height 35
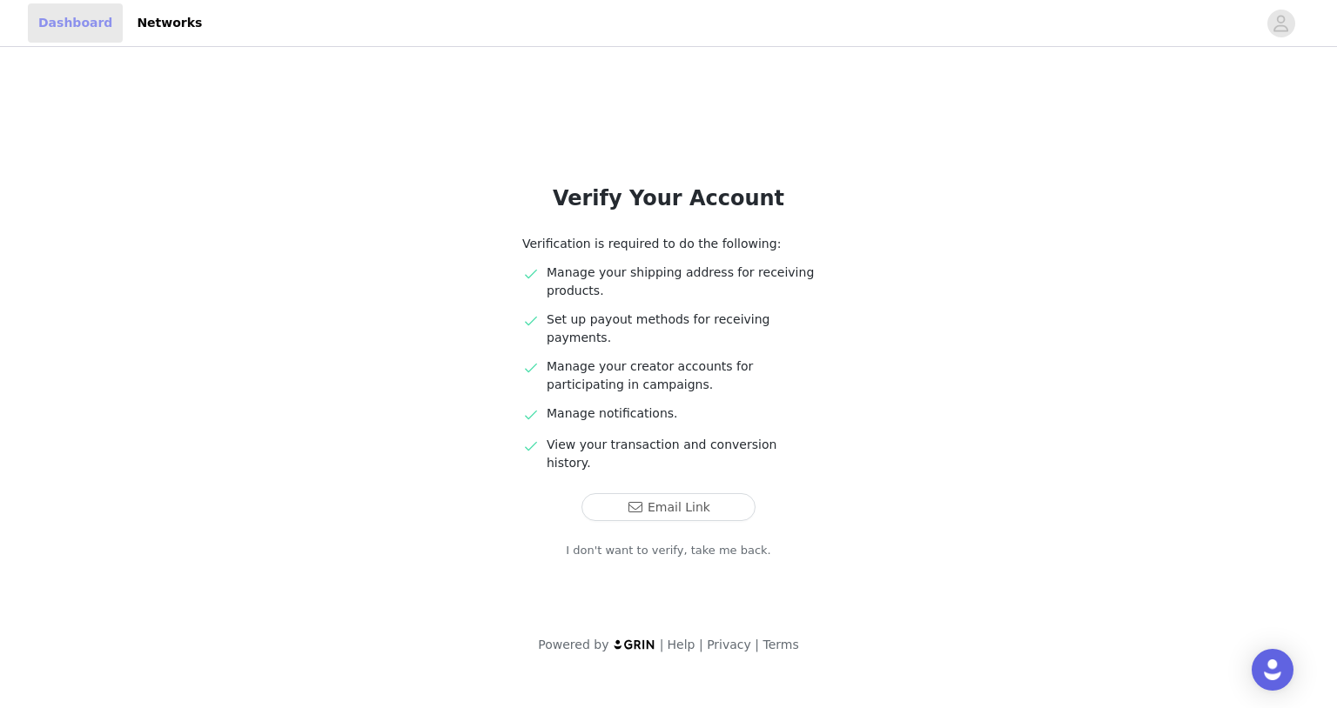
click at [74, 20] on link "Dashboard" at bounding box center [75, 22] width 95 height 39
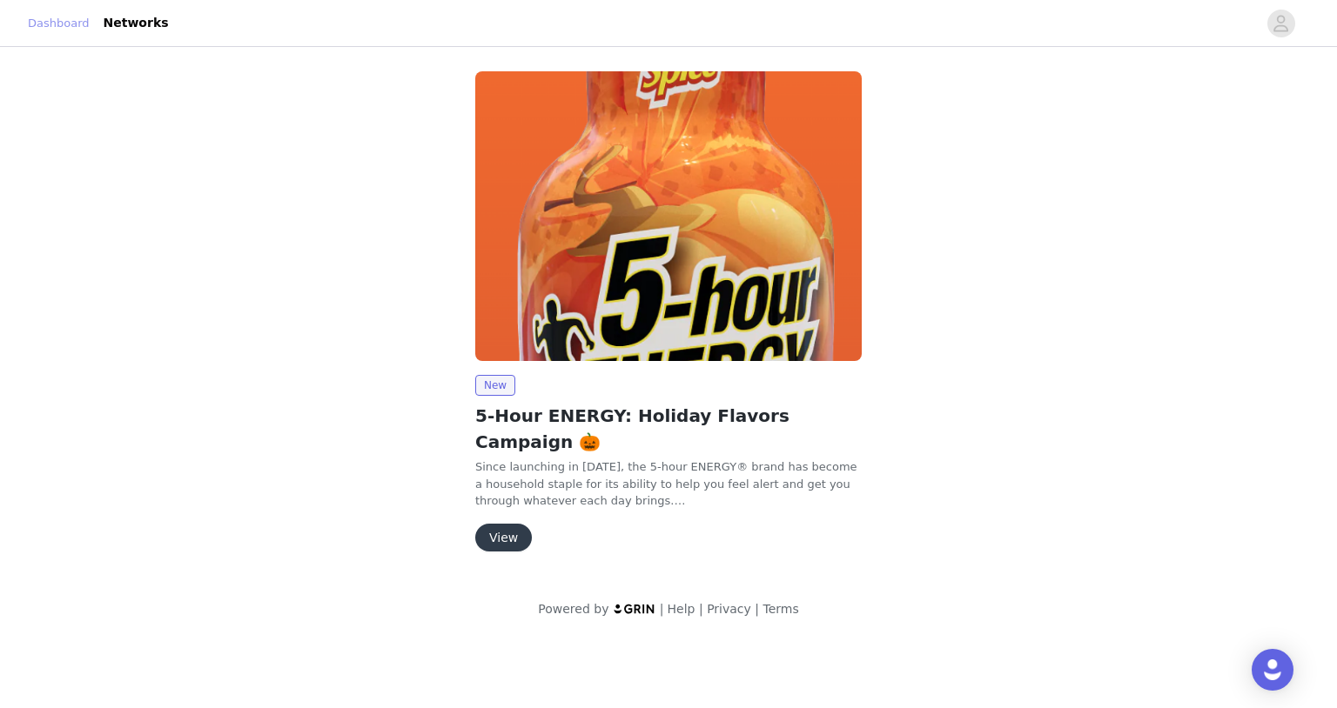
click at [81, 22] on link "Dashboard" at bounding box center [59, 23] width 62 height 17
click at [159, 28] on link "Networks" at bounding box center [136, 22] width 86 height 39
